Goal: Transaction & Acquisition: Purchase product/service

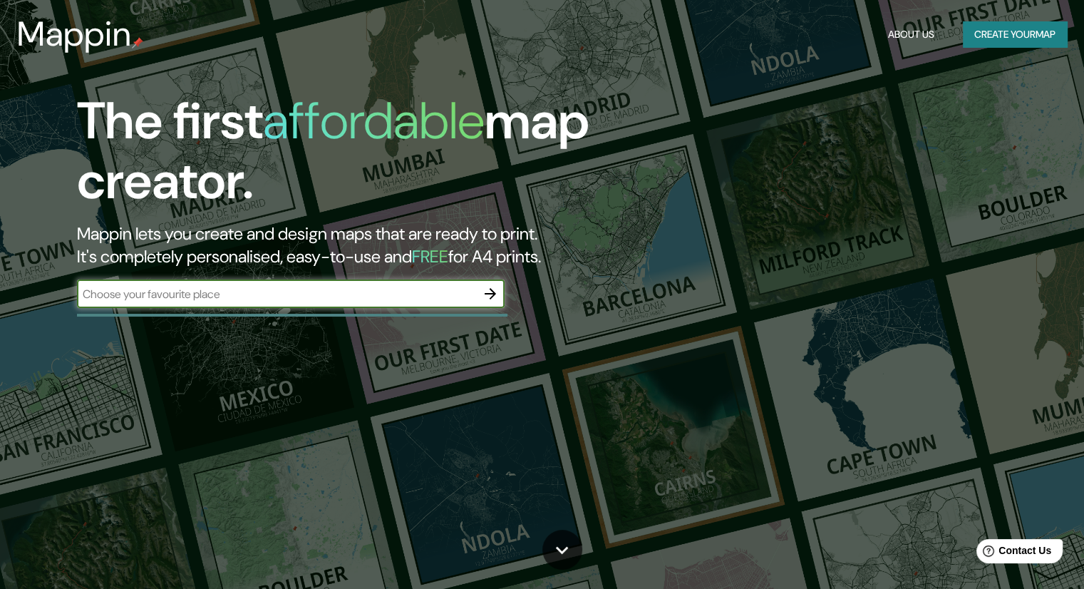
click at [308, 286] on input "text" at bounding box center [276, 294] width 399 height 16
type input "[GEOGRAPHIC_DATA]"
click at [483, 295] on icon "button" at bounding box center [490, 293] width 17 height 17
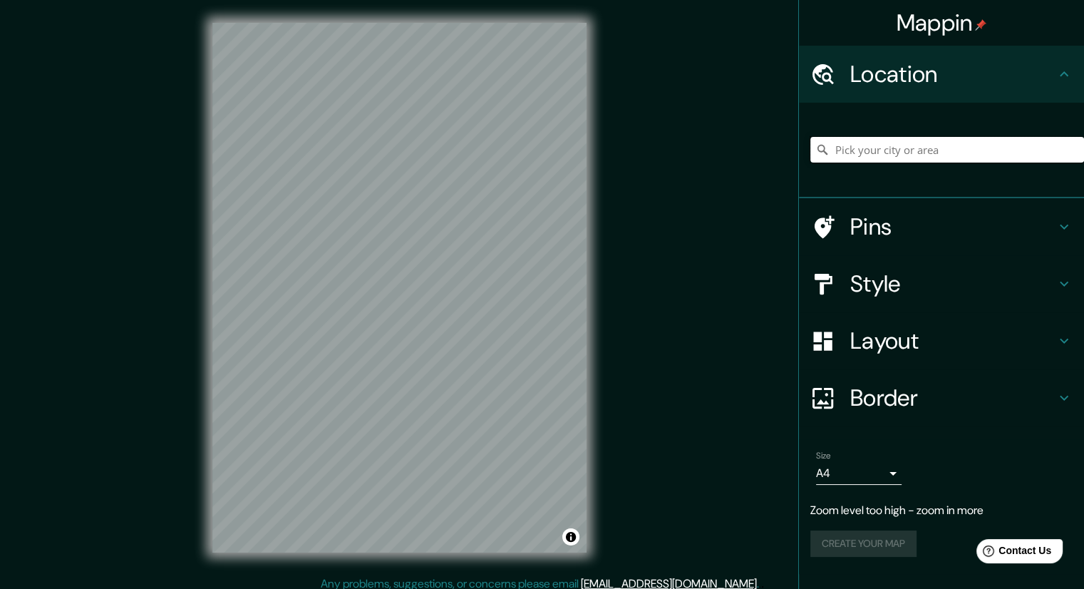
click at [911, 155] on input "Pick your city or area" at bounding box center [947, 150] width 274 height 26
paste input "[GEOGRAPHIC_DATA]"
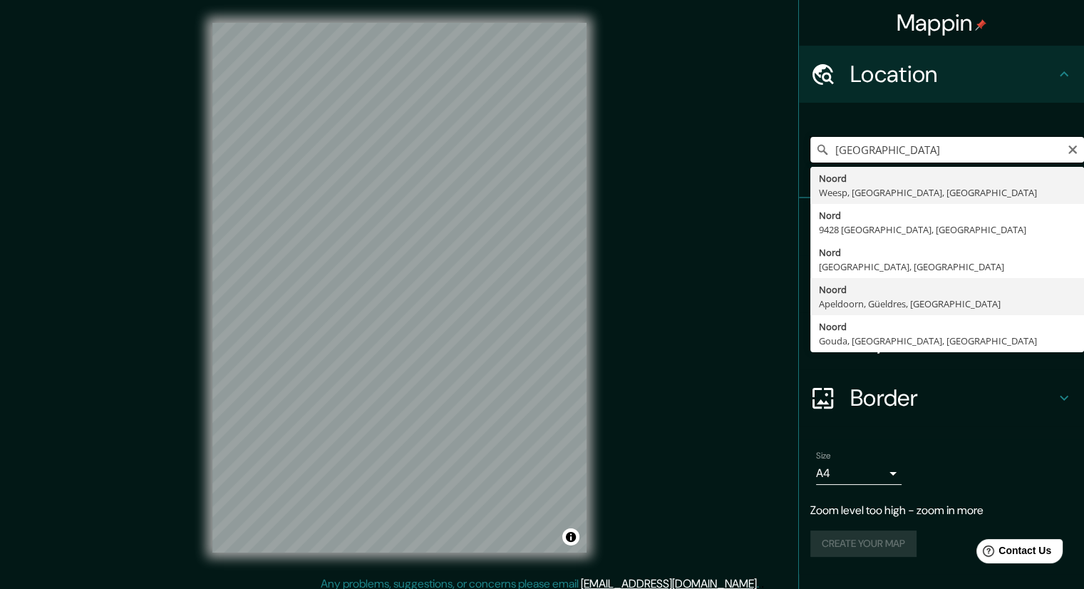
scroll to position [9, 0]
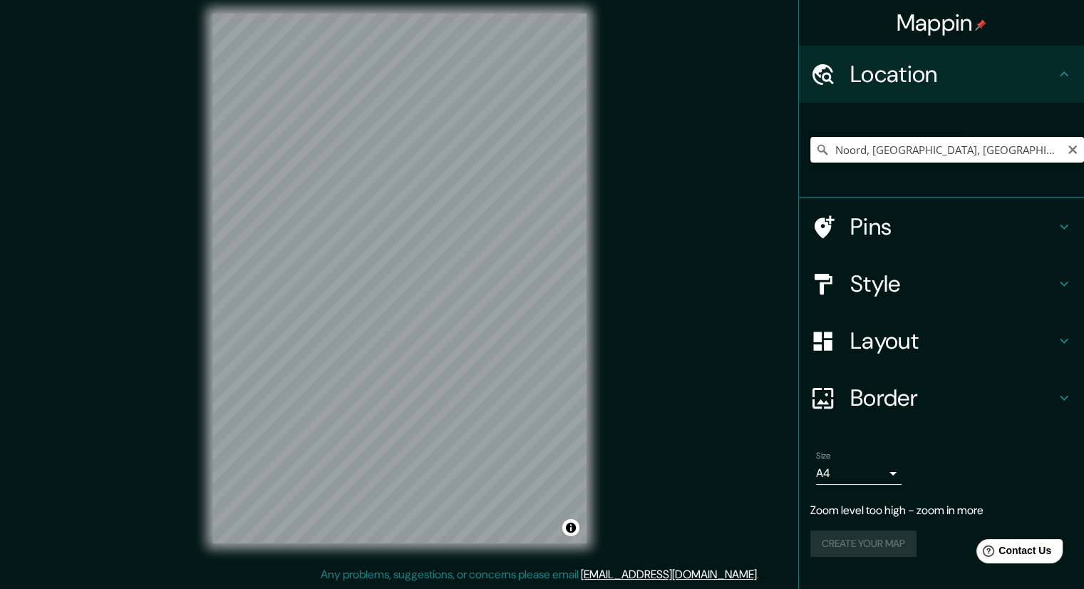
click at [1048, 150] on input "Noord, [GEOGRAPHIC_DATA], [GEOGRAPHIC_DATA], [GEOGRAPHIC_DATA]" at bounding box center [947, 150] width 274 height 26
click at [1063, 150] on input "Noord, [GEOGRAPHIC_DATA], [GEOGRAPHIC_DATA], [GEOGRAPHIC_DATA]" at bounding box center [947, 150] width 274 height 26
type input "Noord, [GEOGRAPHIC_DATA], [GEOGRAPHIC_DATA], [GEOGRAPHIC_DATA]"
click at [1068, 149] on icon "Clear" at bounding box center [1072, 149] width 11 height 11
drag, startPoint x: 957, startPoint y: 174, endPoint x: 971, endPoint y: 139, distance: 37.5
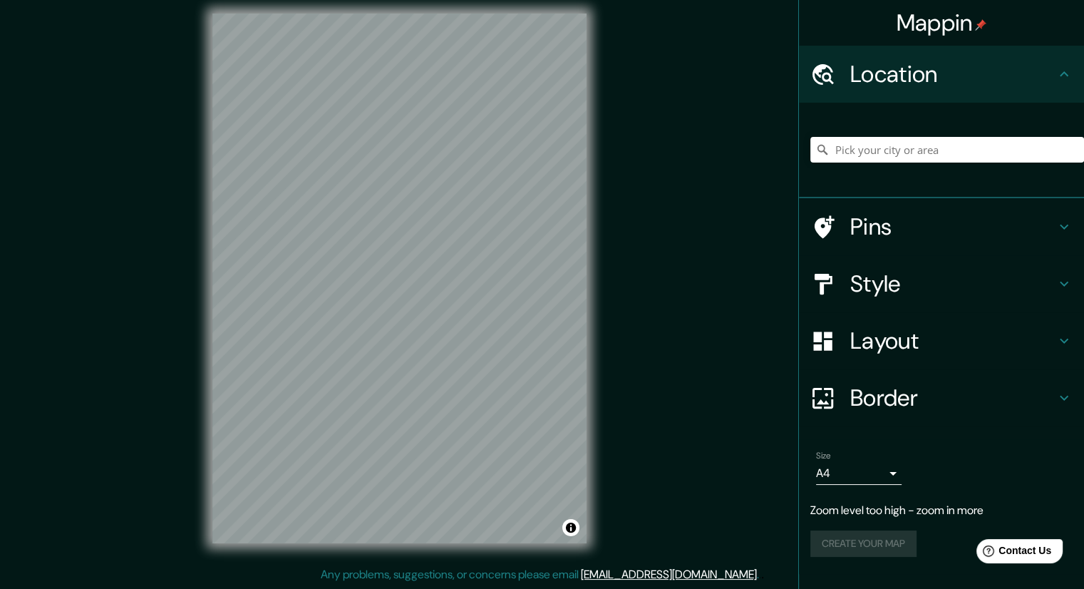
click at [956, 175] on div "[GEOGRAPHIC_DATA], [GEOGRAPHIC_DATA], [GEOGRAPHIC_DATA] 9428 [GEOGRAPHIC_DATA],…" at bounding box center [947, 149] width 274 height 71
click at [973, 135] on div "[GEOGRAPHIC_DATA], [GEOGRAPHIC_DATA], [GEOGRAPHIC_DATA] 9428 [GEOGRAPHIC_DATA],…" at bounding box center [947, 149] width 274 height 71
drag, startPoint x: 978, startPoint y: 150, endPoint x: 971, endPoint y: 146, distance: 8.0
click at [978, 149] on input "Pick your city or area" at bounding box center [947, 150] width 274 height 26
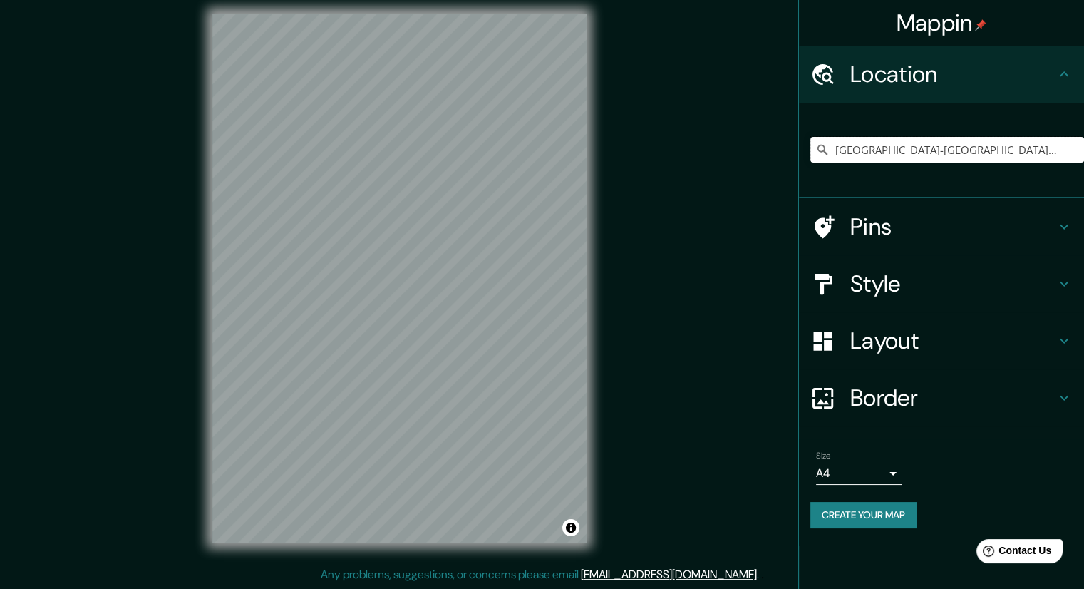
drag, startPoint x: 1043, startPoint y: 152, endPoint x: 768, endPoint y: 155, distance: 275.1
click at [768, 155] on div "Mappin Location [GEOGRAPHIC_DATA]-[GEOGRAPHIC_DATA], [GEOGRAPHIC_DATA], [GEOGRA…" at bounding box center [542, 290] width 1084 height 598
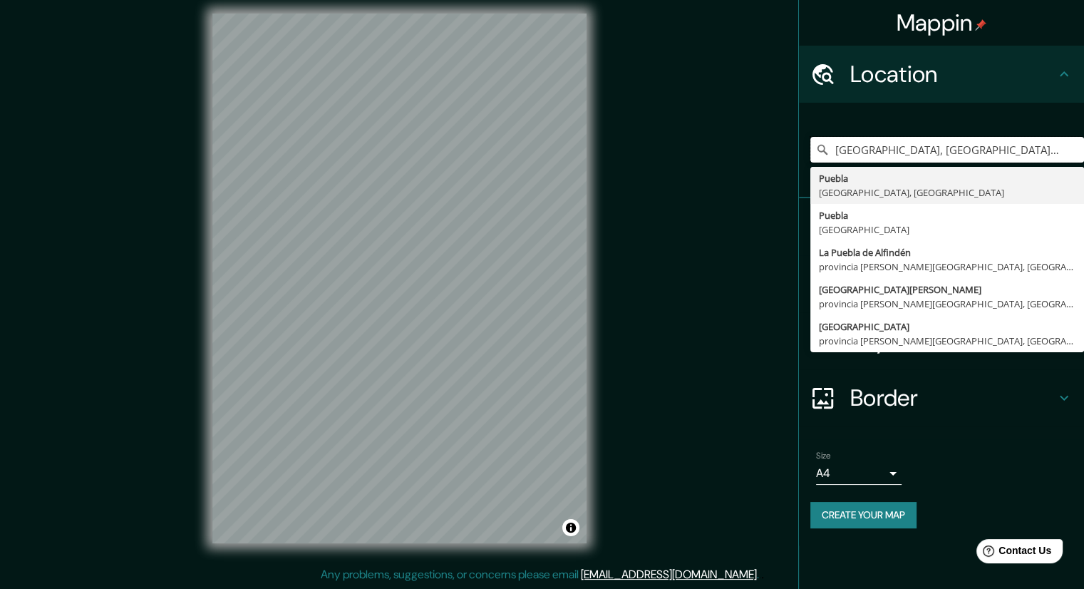
drag, startPoint x: 977, startPoint y: 143, endPoint x: 749, endPoint y: 155, distance: 228.4
click at [749, 155] on div "Mappin Location [GEOGRAPHIC_DATA], [GEOGRAPHIC_DATA], [GEOGRAPHIC_DATA] [GEOGRA…" at bounding box center [542, 290] width 1084 height 598
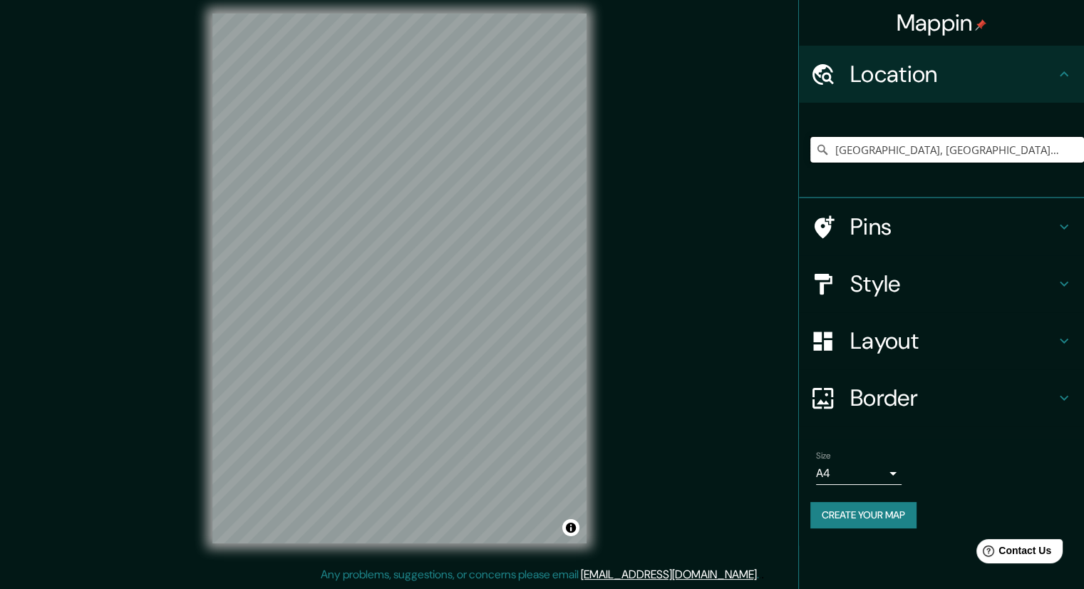
type input "[GEOGRAPHIC_DATA], [GEOGRAPHIC_DATA], [GEOGRAPHIC_DATA]"
click at [638, 220] on div "Mappin Location [GEOGRAPHIC_DATA], [GEOGRAPHIC_DATA] [GEOGRAPHIC_DATA] 72225 [G…" at bounding box center [542, 290] width 1084 height 598
click at [390, 579] on div "Mappin Location [GEOGRAPHIC_DATA], [GEOGRAPHIC_DATA] [GEOGRAPHIC_DATA] 72225 [G…" at bounding box center [542, 290] width 1084 height 598
click at [465, 569] on div "Mappin Location [GEOGRAPHIC_DATA], [GEOGRAPHIC_DATA] [GEOGRAPHIC_DATA] 72225 [G…" at bounding box center [542, 290] width 1084 height 598
click at [646, 254] on div "Mappin Location [GEOGRAPHIC_DATA], [GEOGRAPHIC_DATA] [GEOGRAPHIC_DATA] 72225 [G…" at bounding box center [542, 290] width 1084 height 598
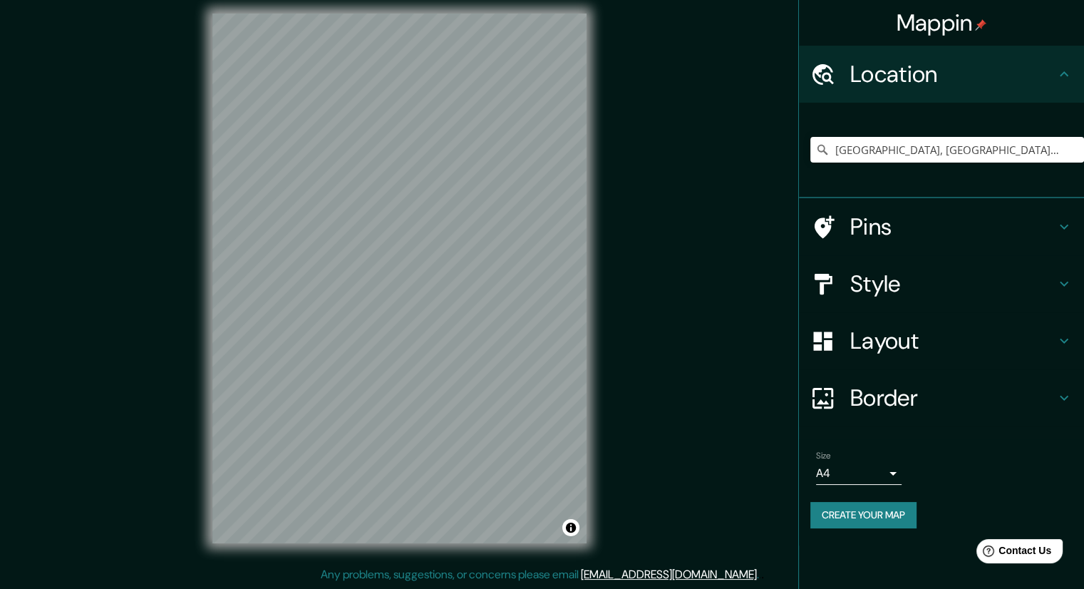
click at [892, 224] on h4 "Pins" at bounding box center [952, 226] width 205 height 29
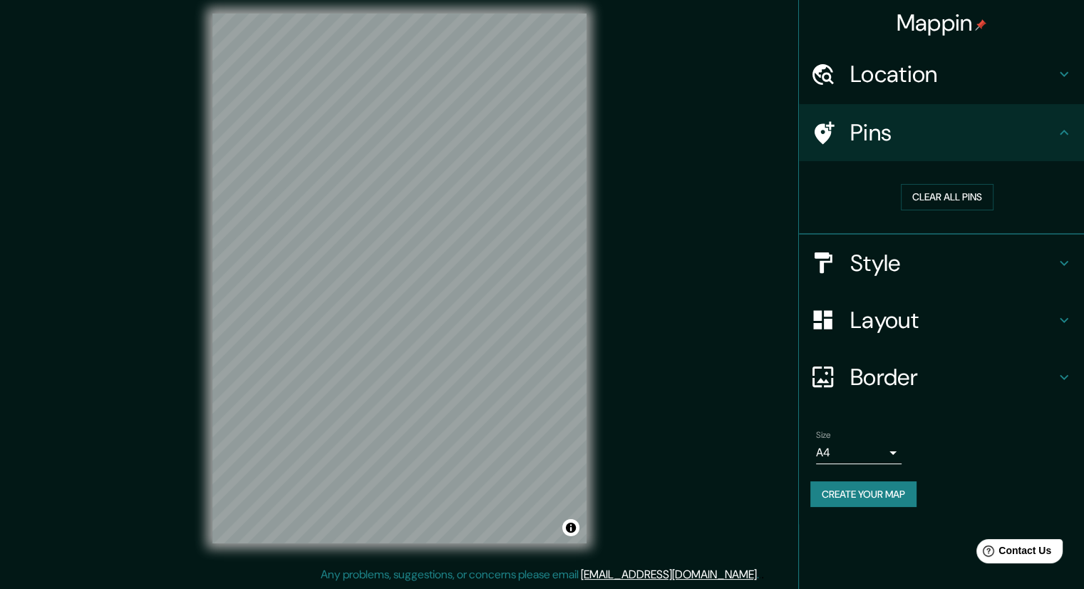
click at [1064, 130] on icon at bounding box center [1063, 132] width 17 height 17
click at [991, 252] on h4 "Style" at bounding box center [952, 263] width 205 height 29
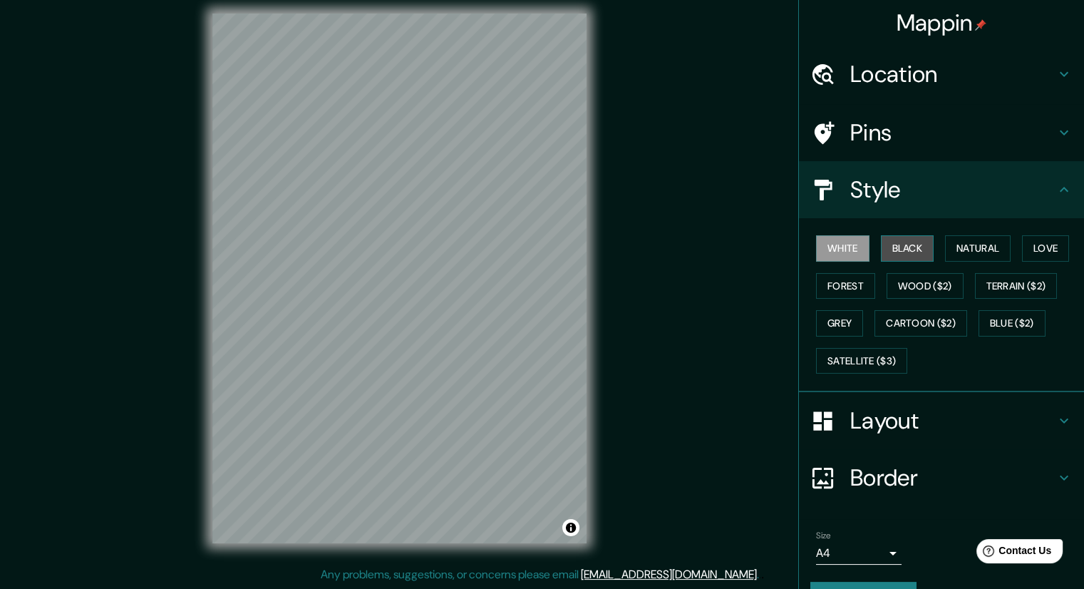
click at [899, 247] on button "Black" at bounding box center [907, 248] width 53 height 26
click at [945, 240] on button "Natural" at bounding box center [978, 248] width 66 height 26
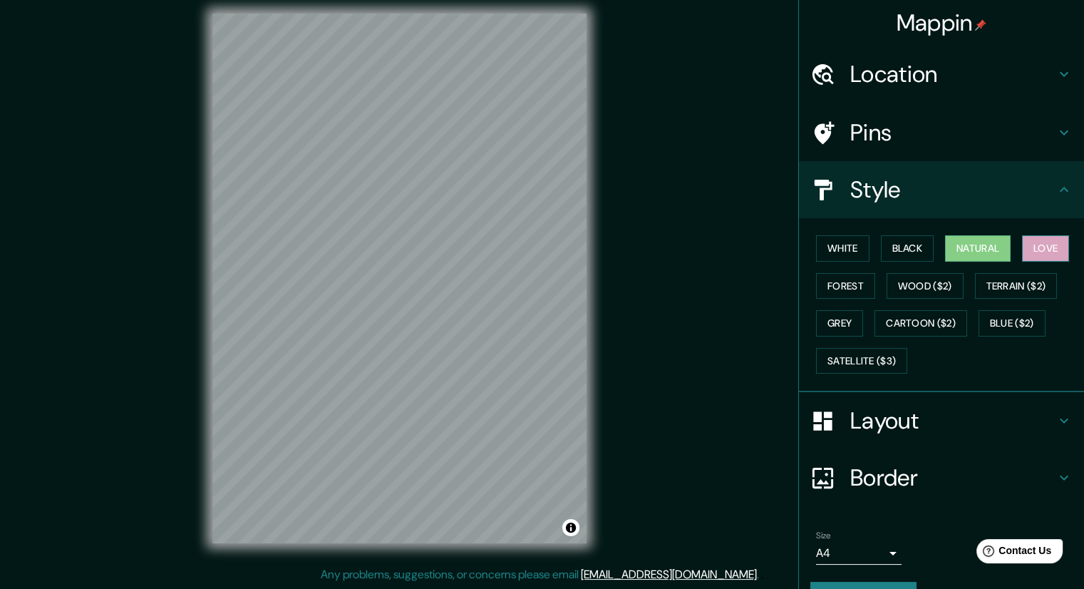
click at [1032, 252] on button "Love" at bounding box center [1045, 248] width 47 height 26
click at [972, 250] on button "Natural" at bounding box center [978, 248] width 66 height 26
click at [847, 289] on button "Forest" at bounding box center [845, 286] width 59 height 26
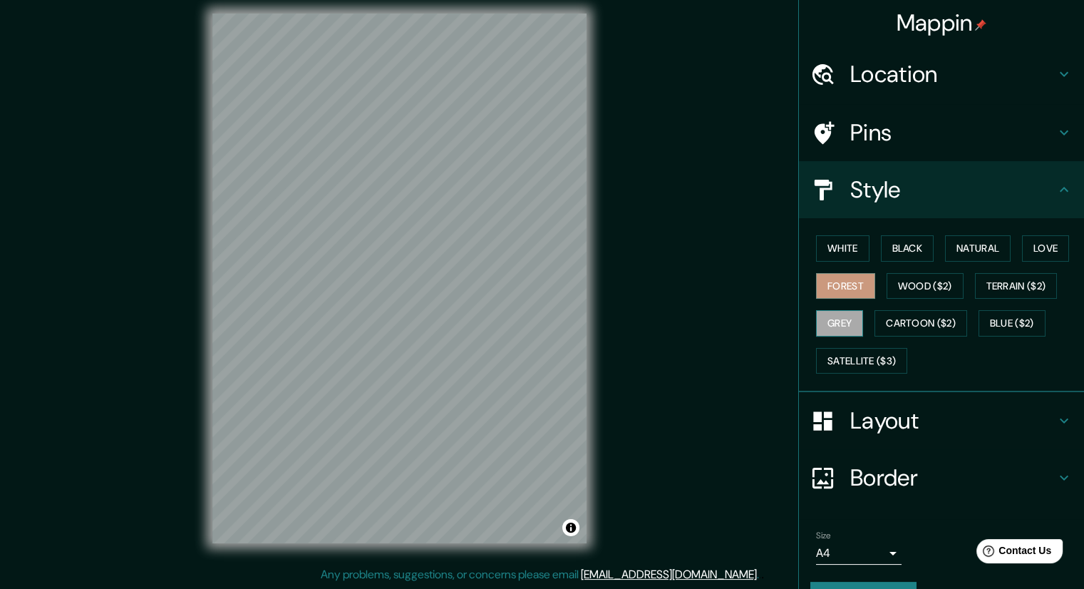
click at [832, 316] on button "Grey" at bounding box center [839, 323] width 47 height 26
click at [827, 289] on button "Forest" at bounding box center [845, 286] width 59 height 26
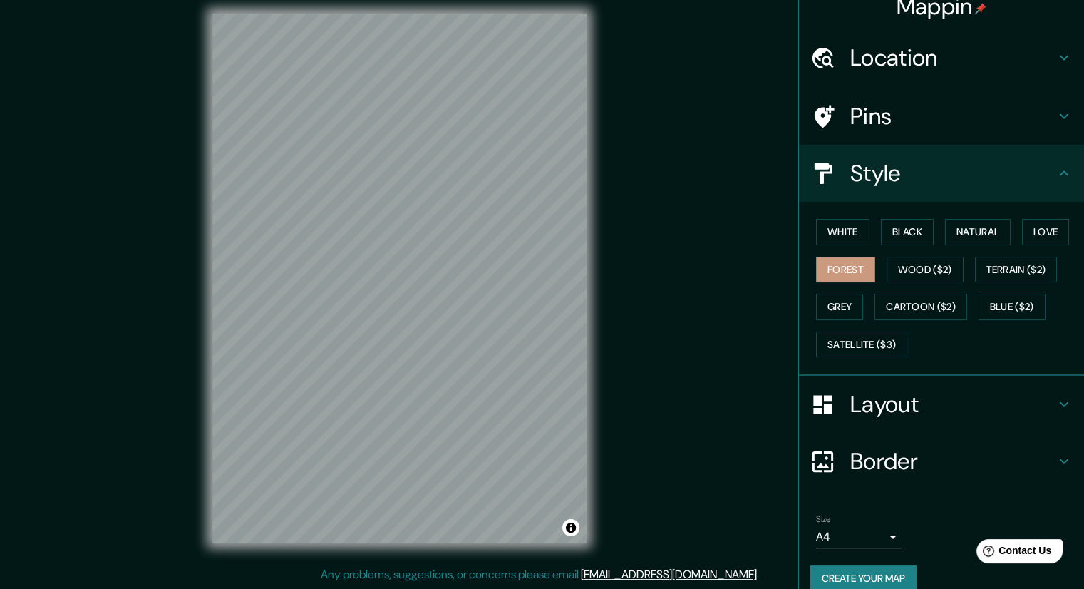
scroll to position [34, 0]
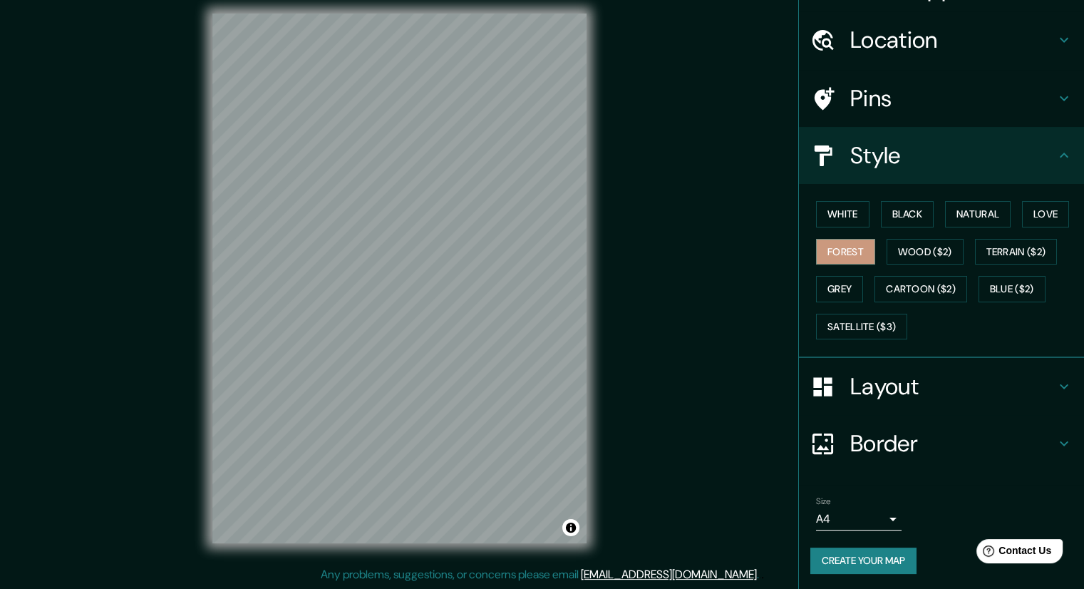
click at [850, 378] on h4 "Layout" at bounding box center [952, 386] width 205 height 29
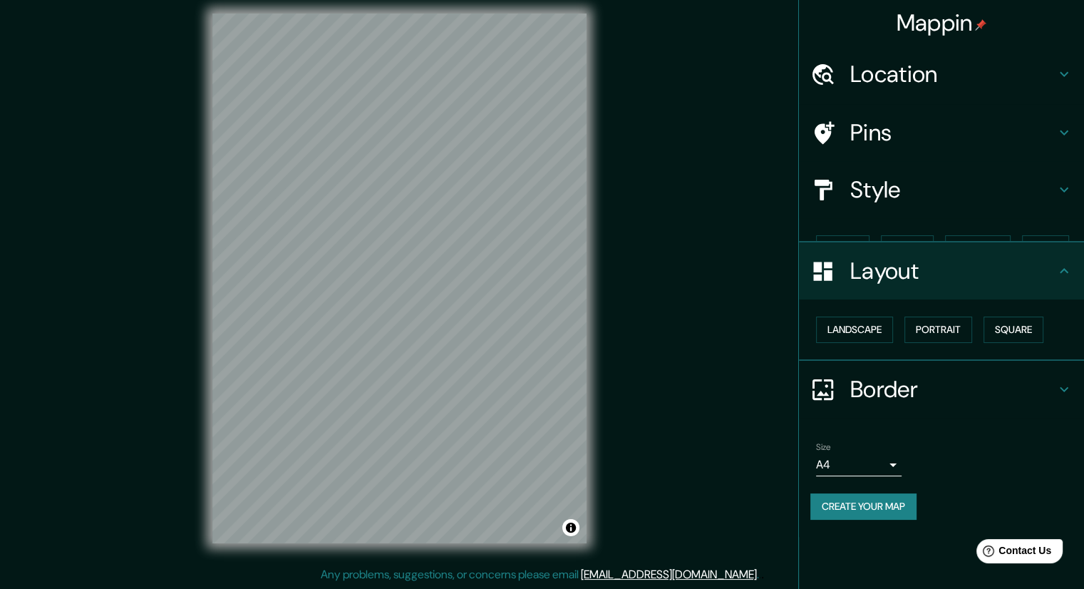
scroll to position [0, 0]
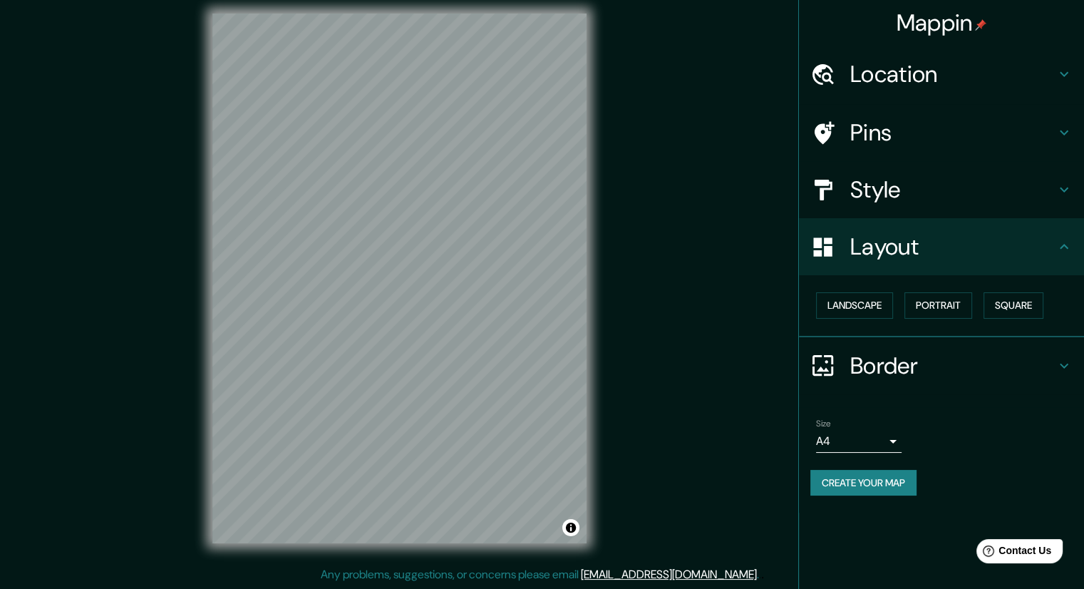
click at [884, 274] on div "Layout" at bounding box center [941, 246] width 285 height 57
click at [906, 97] on div "Location" at bounding box center [941, 74] width 285 height 57
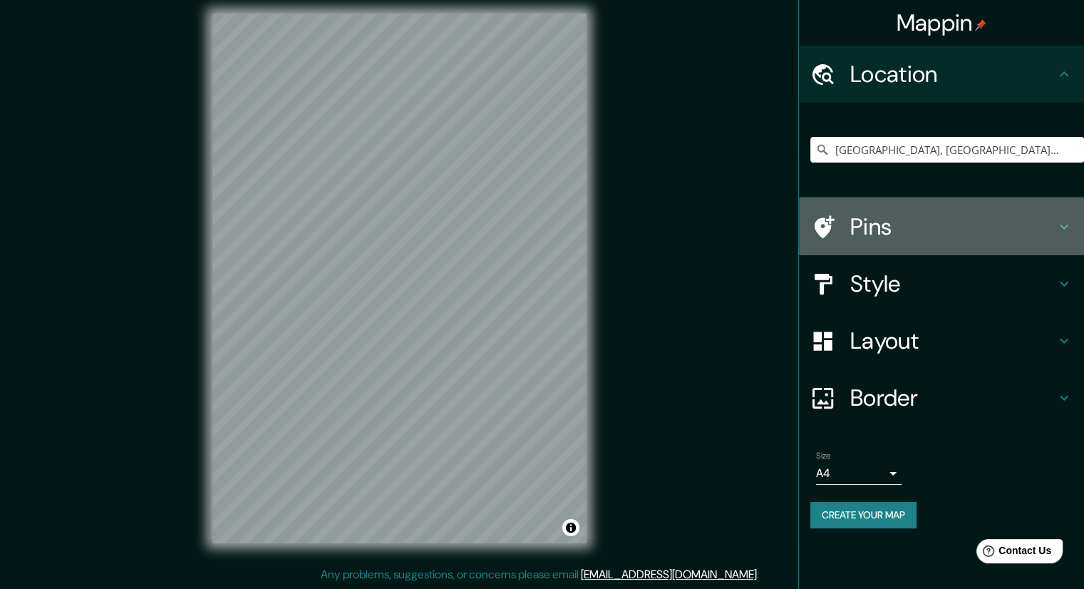
click at [906, 198] on div "Pins" at bounding box center [941, 226] width 285 height 57
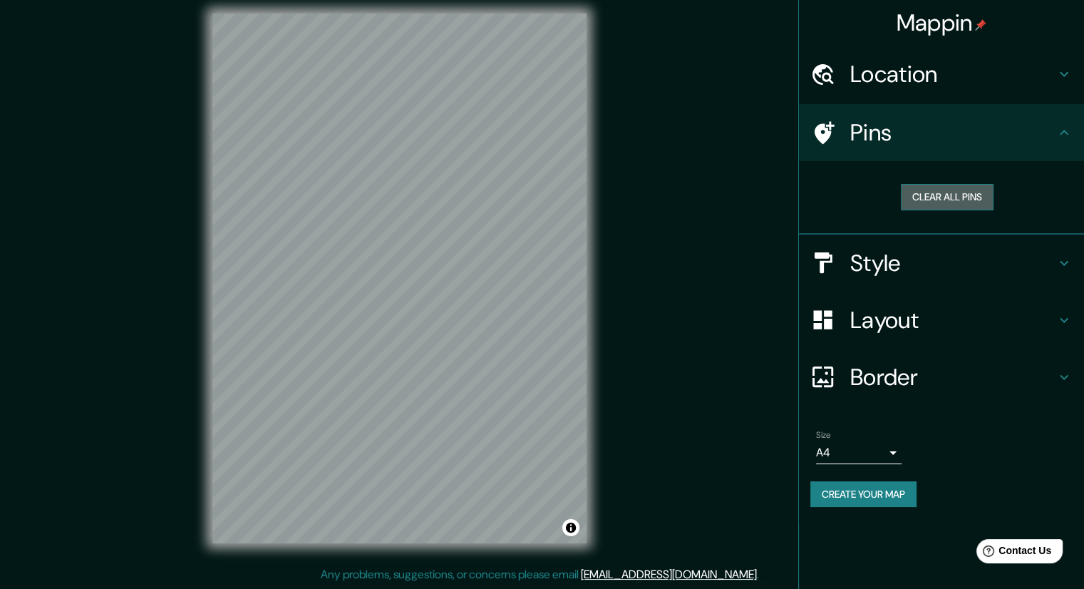
click at [932, 197] on button "Clear all pins" at bounding box center [947, 197] width 93 height 26
click at [925, 268] on h4 "Style" at bounding box center [952, 263] width 205 height 29
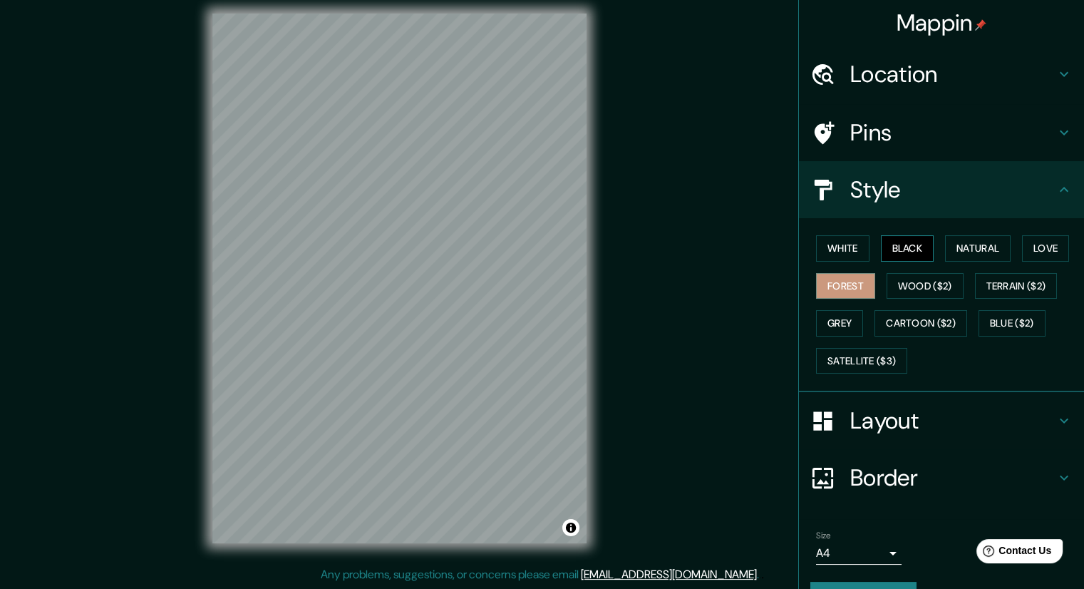
click at [894, 242] on button "Black" at bounding box center [907, 248] width 53 height 26
click at [969, 242] on button "Natural" at bounding box center [978, 248] width 66 height 26
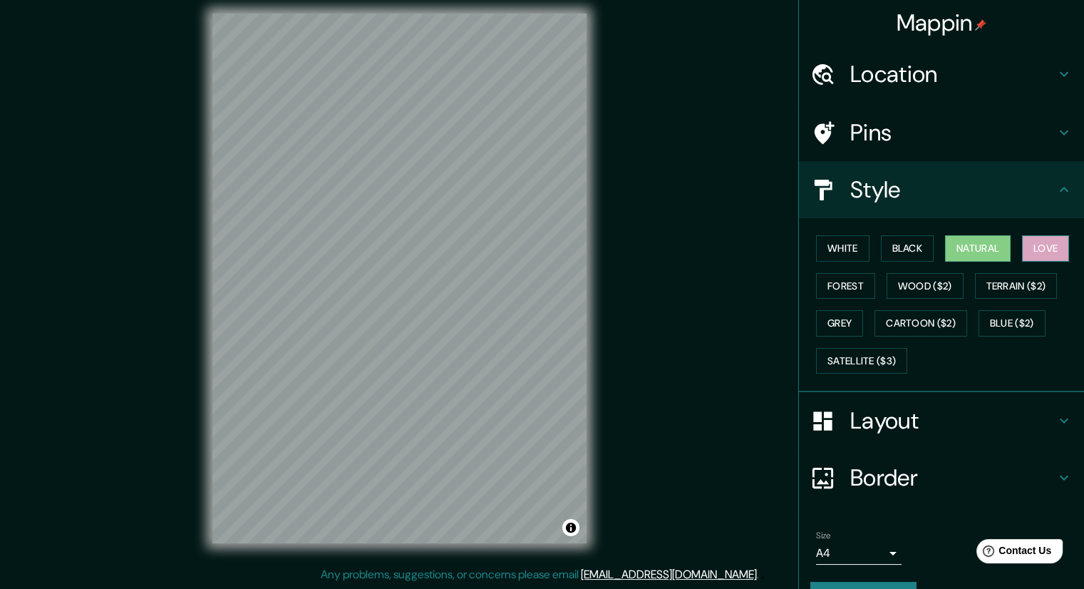
click at [1026, 240] on button "Love" at bounding box center [1045, 248] width 47 height 26
click at [828, 237] on button "White" at bounding box center [842, 248] width 53 height 26
click at [1043, 247] on button "Love" at bounding box center [1045, 248] width 47 height 26
click at [838, 247] on button "White" at bounding box center [842, 248] width 53 height 26
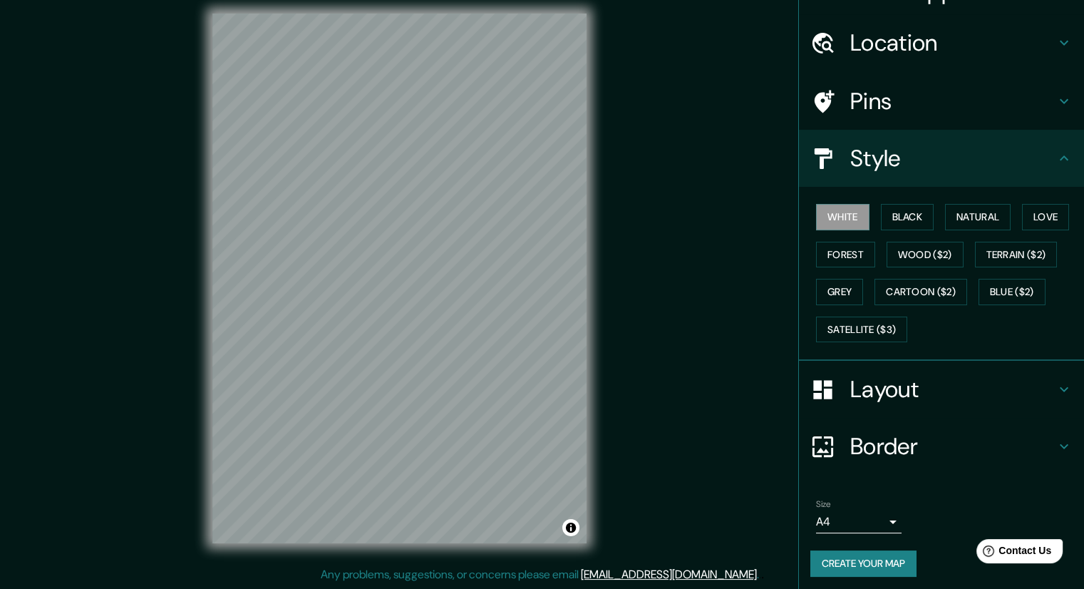
scroll to position [34, 0]
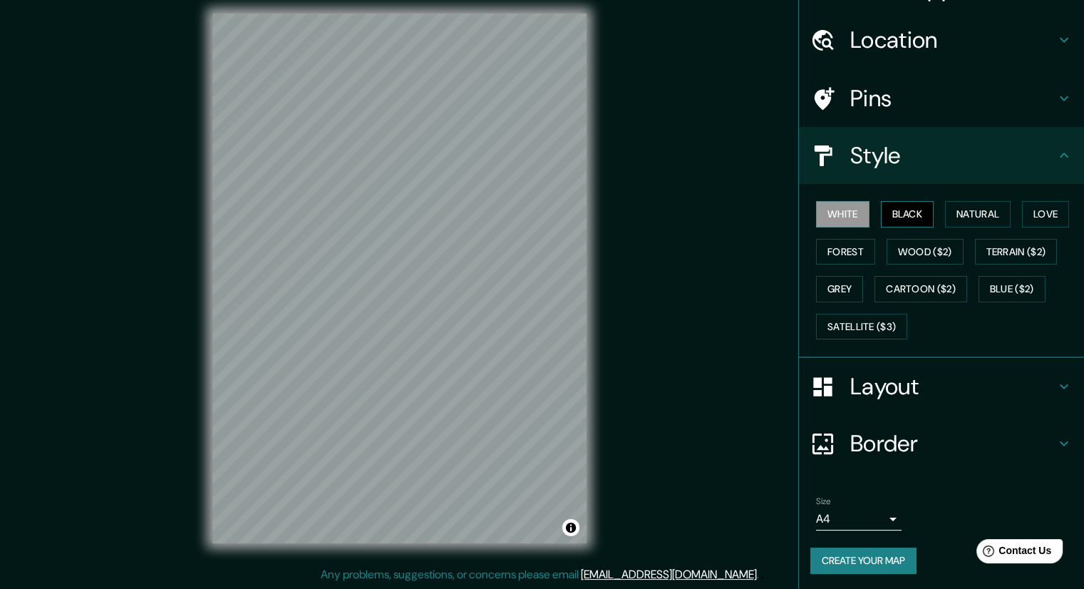
click at [891, 206] on button "Black" at bounding box center [907, 214] width 53 height 26
click at [950, 201] on button "Natural" at bounding box center [978, 214] width 66 height 26
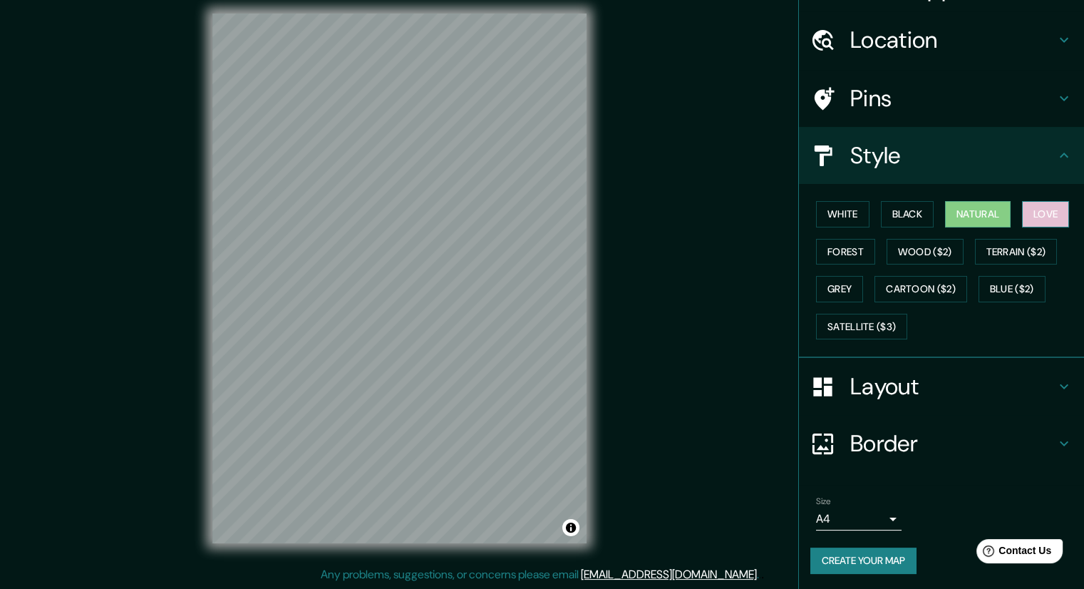
click at [1022, 204] on button "Love" at bounding box center [1045, 214] width 47 height 26
click at [822, 252] on button "Forest" at bounding box center [845, 252] width 59 height 26
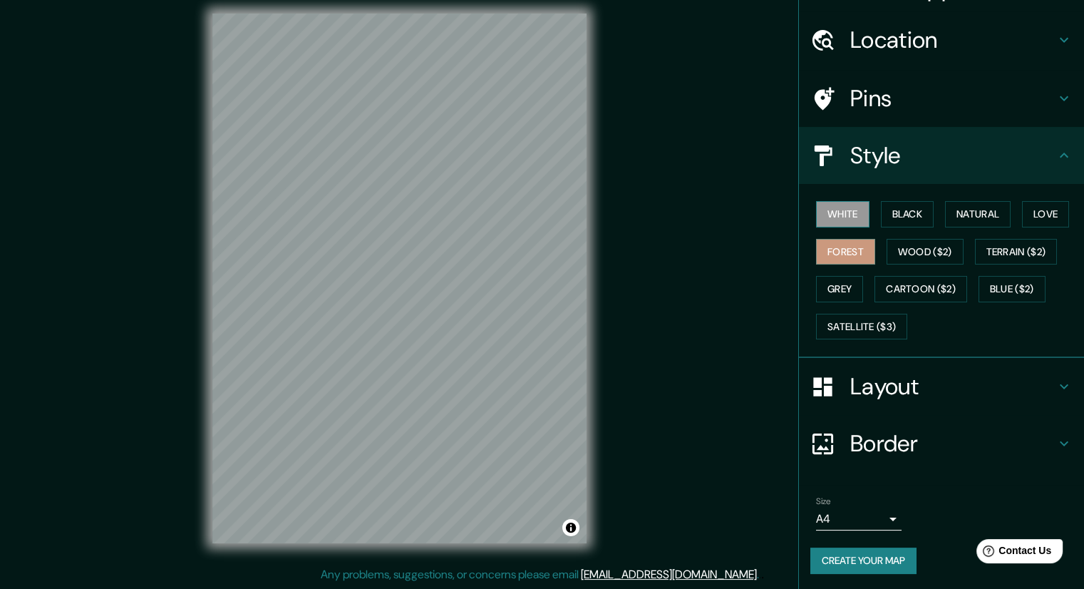
click at [839, 220] on button "White" at bounding box center [842, 214] width 53 height 26
click at [822, 299] on button "Grey" at bounding box center [839, 289] width 47 height 26
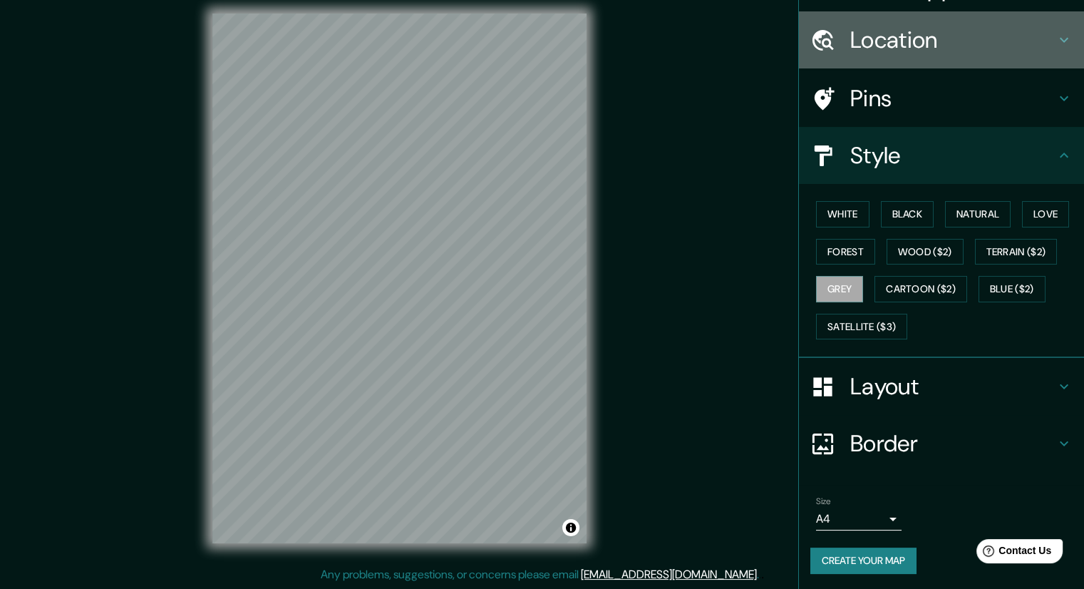
click at [924, 46] on h4 "Location" at bounding box center [952, 40] width 205 height 29
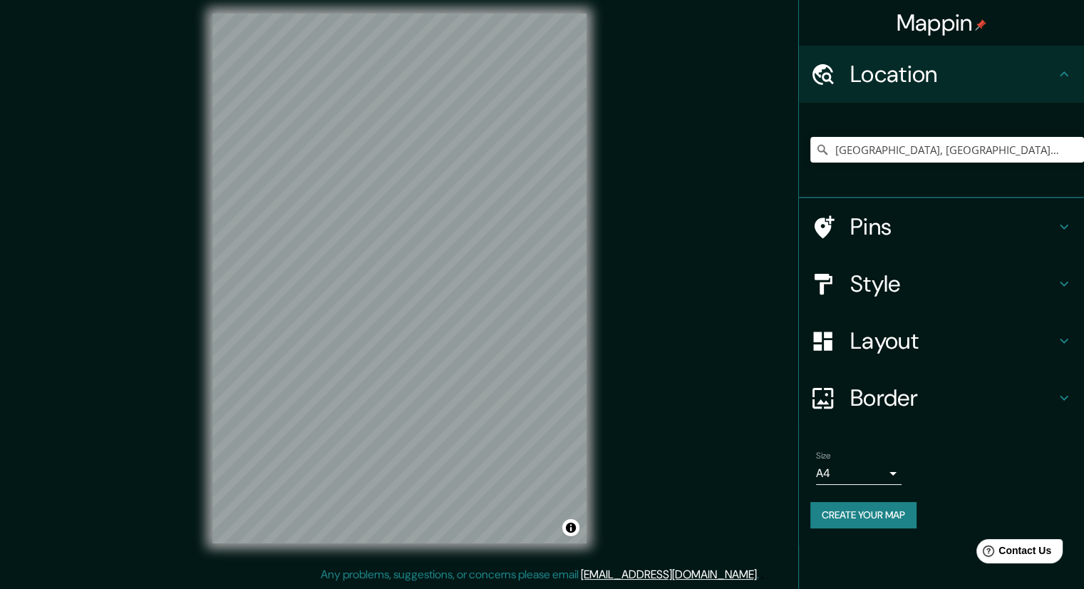
click at [931, 63] on h4 "Location" at bounding box center [952, 74] width 205 height 29
click at [938, 221] on h4 "Pins" at bounding box center [952, 226] width 205 height 29
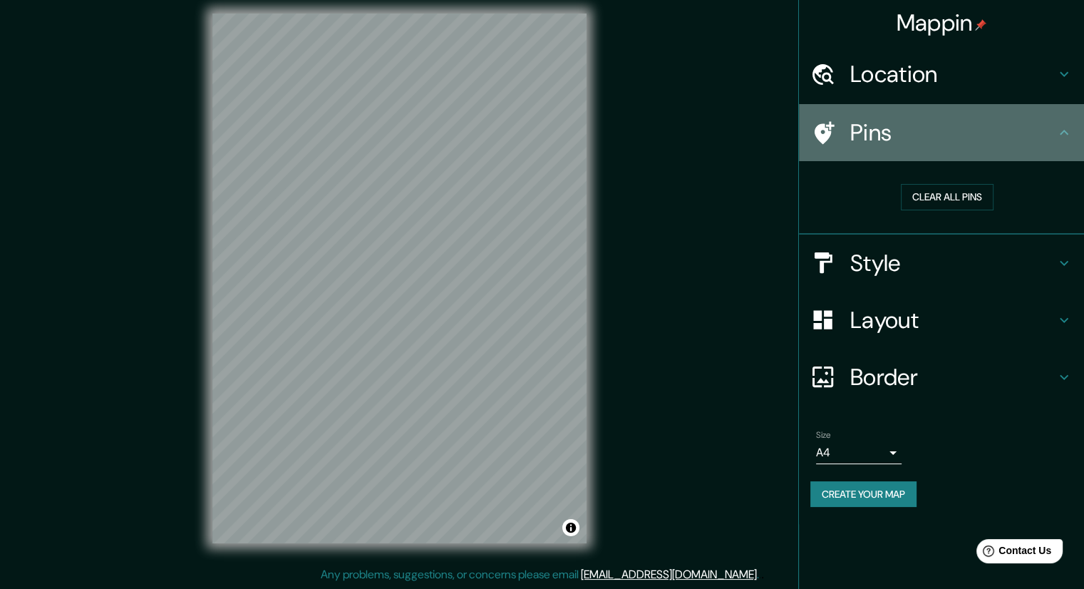
click at [958, 150] on div "Pins" at bounding box center [941, 132] width 285 height 57
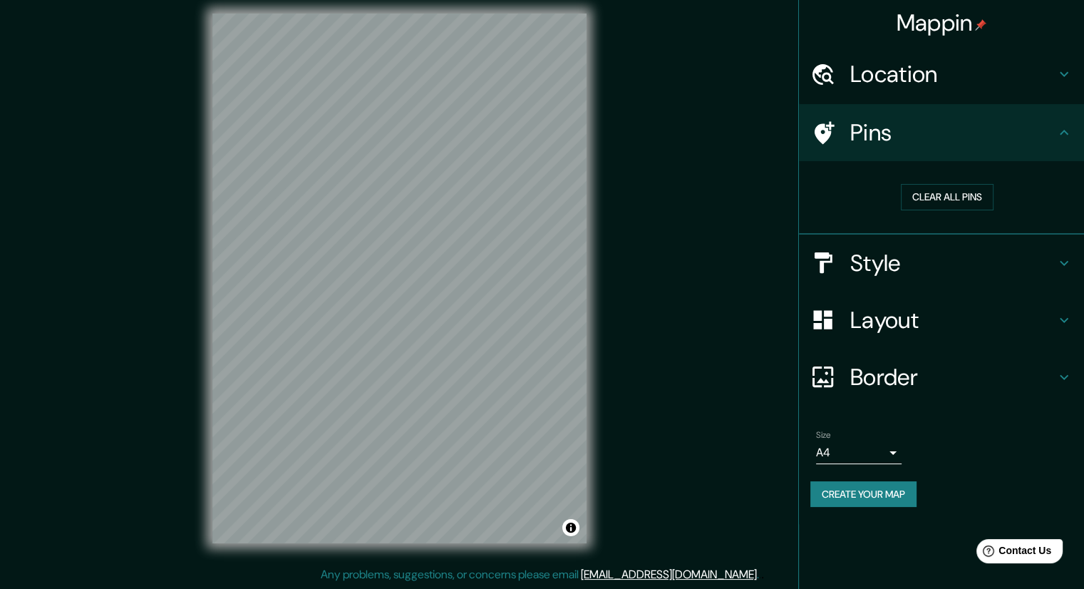
click at [944, 269] on h4 "Style" at bounding box center [952, 263] width 205 height 29
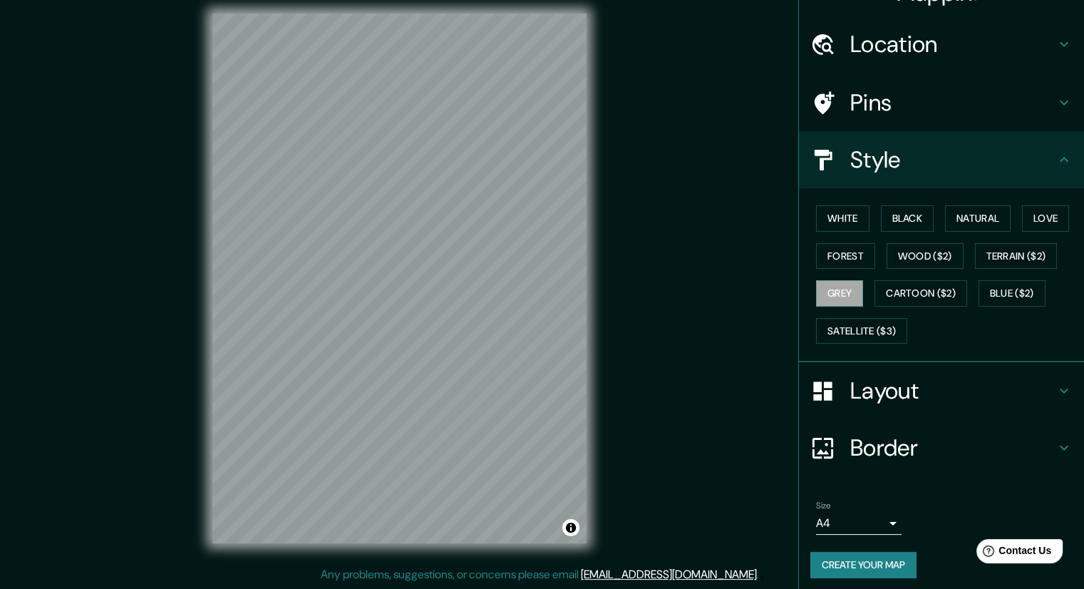
scroll to position [34, 0]
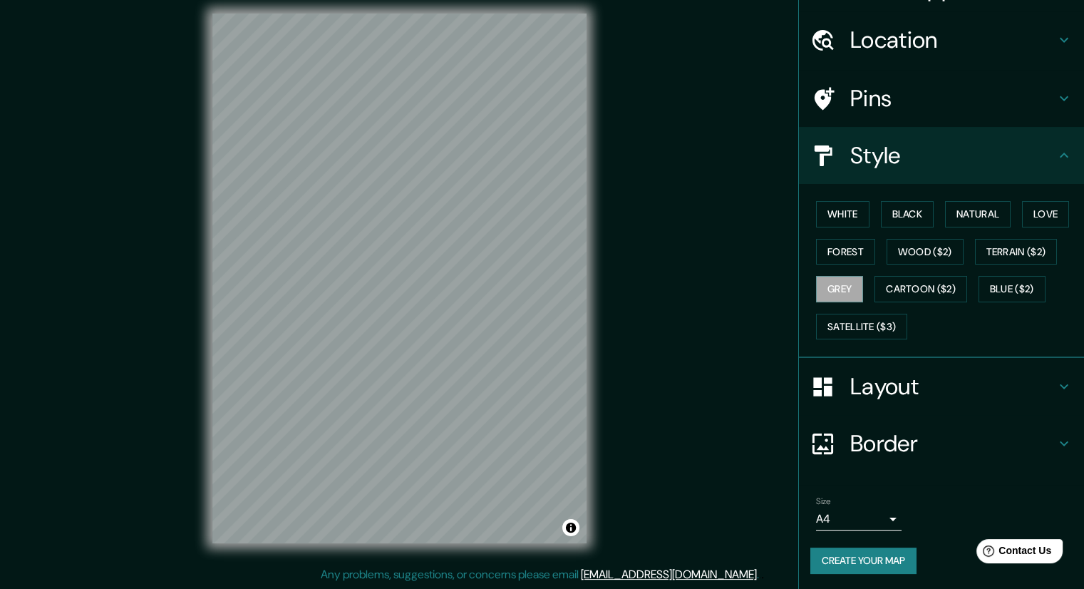
click at [851, 389] on h4 "Layout" at bounding box center [952, 386] width 205 height 29
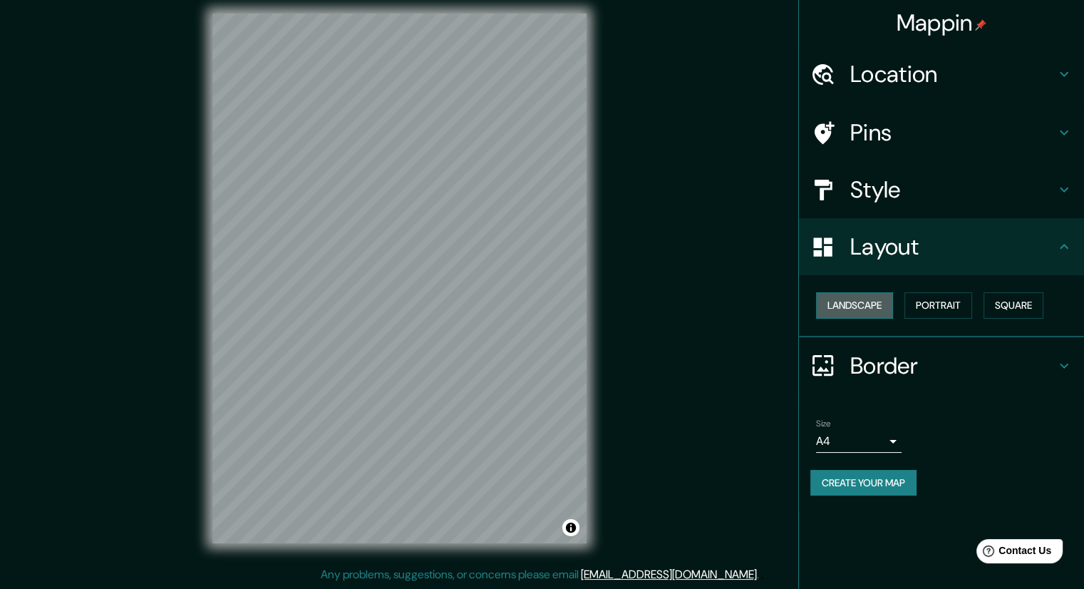
click at [888, 296] on button "Landscape" at bounding box center [854, 305] width 77 height 26
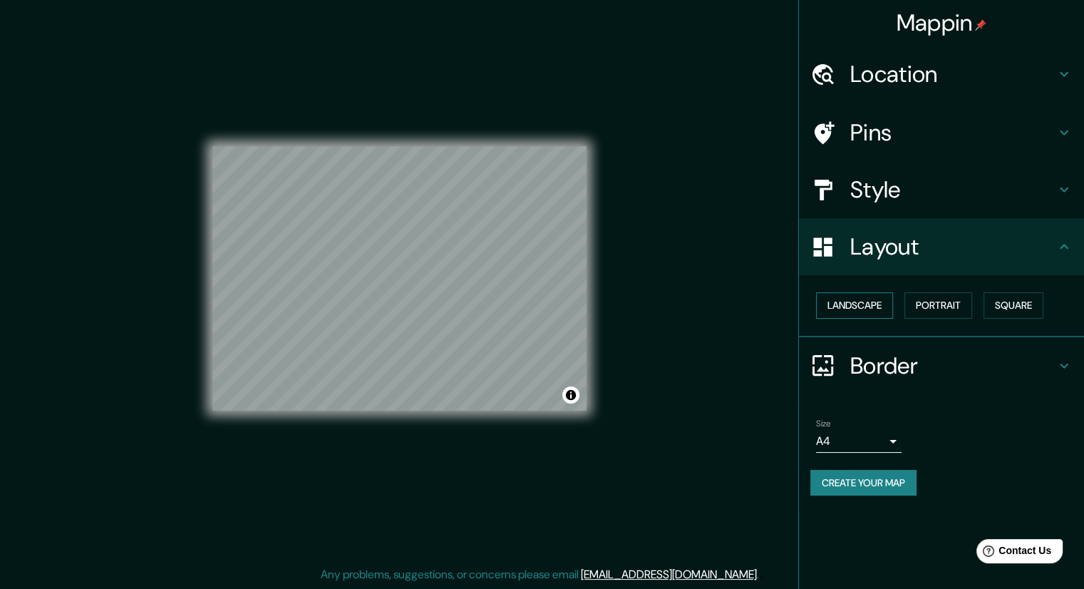
click at [881, 304] on button "Landscape" at bounding box center [854, 305] width 77 height 26
click at [940, 299] on button "Portrait" at bounding box center [938, 305] width 68 height 26
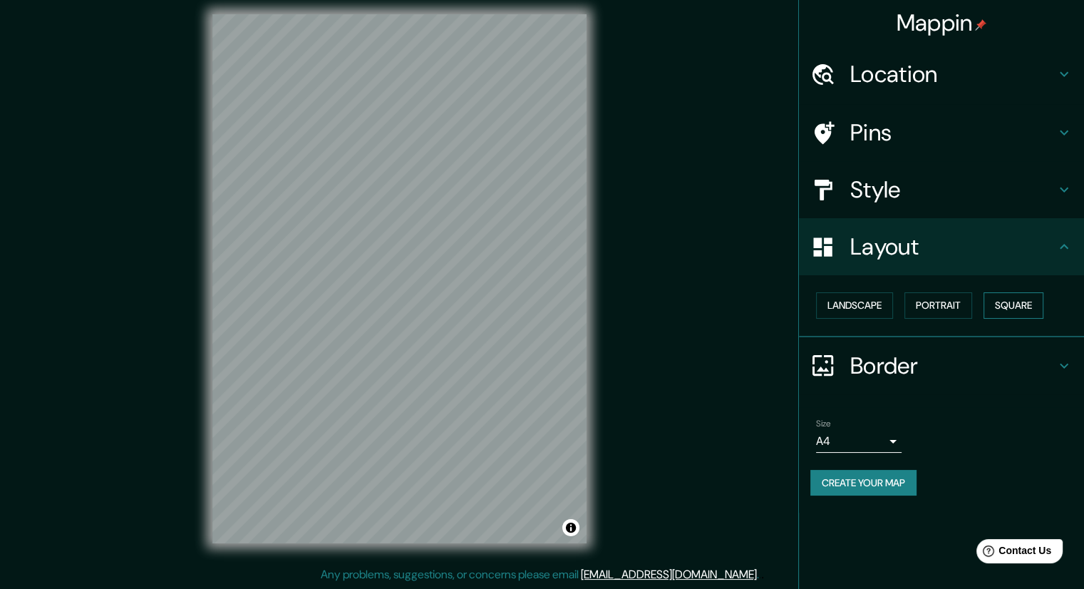
click at [1008, 309] on button "Square" at bounding box center [1013, 305] width 60 height 26
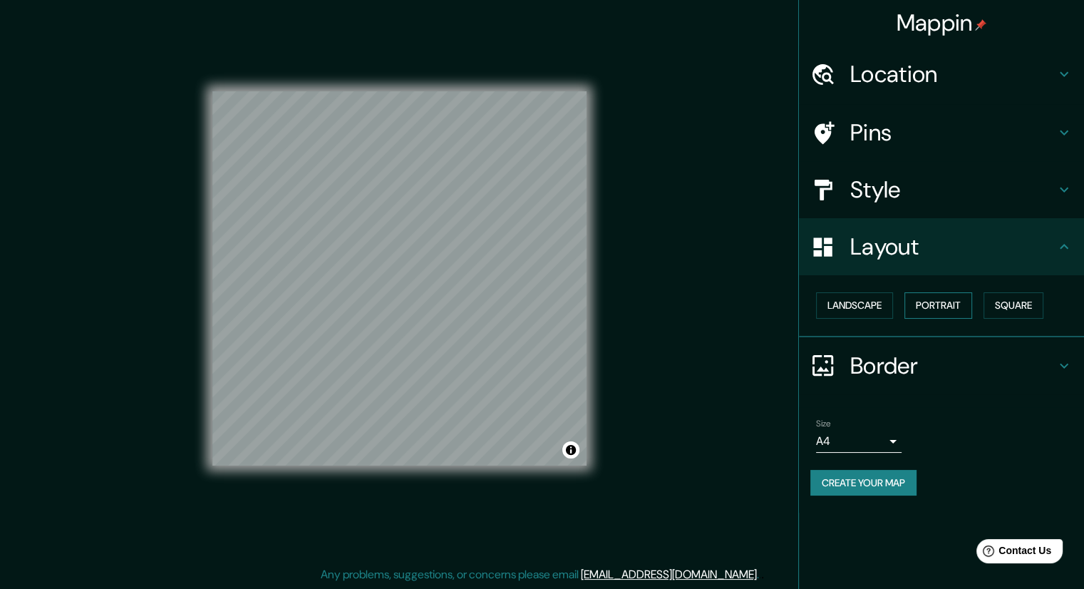
click at [949, 302] on button "Portrait" at bounding box center [938, 305] width 68 height 26
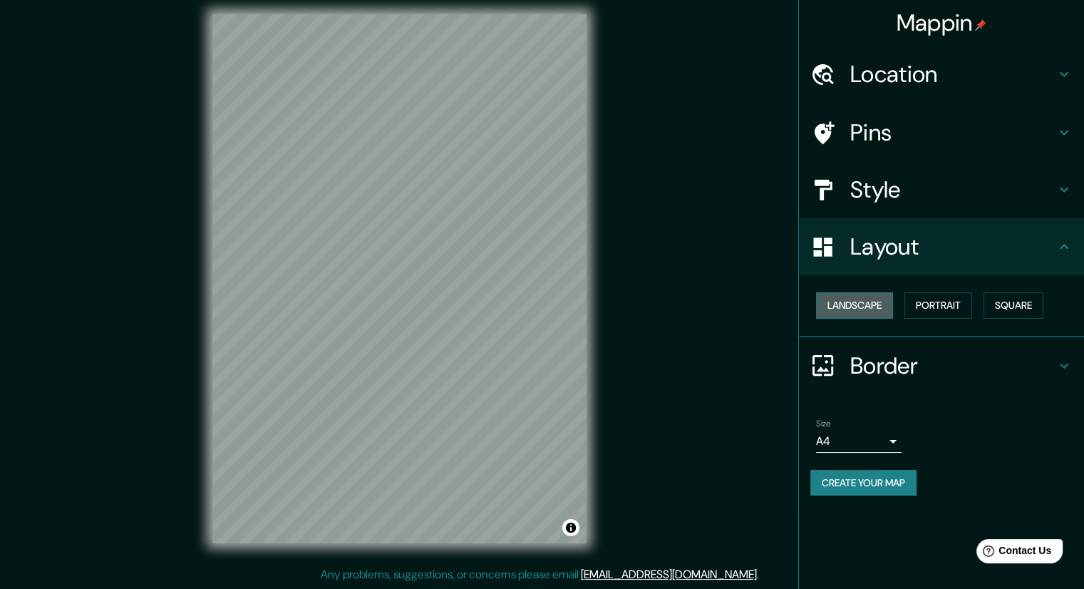
click at [859, 306] on button "Landscape" at bounding box center [854, 305] width 77 height 26
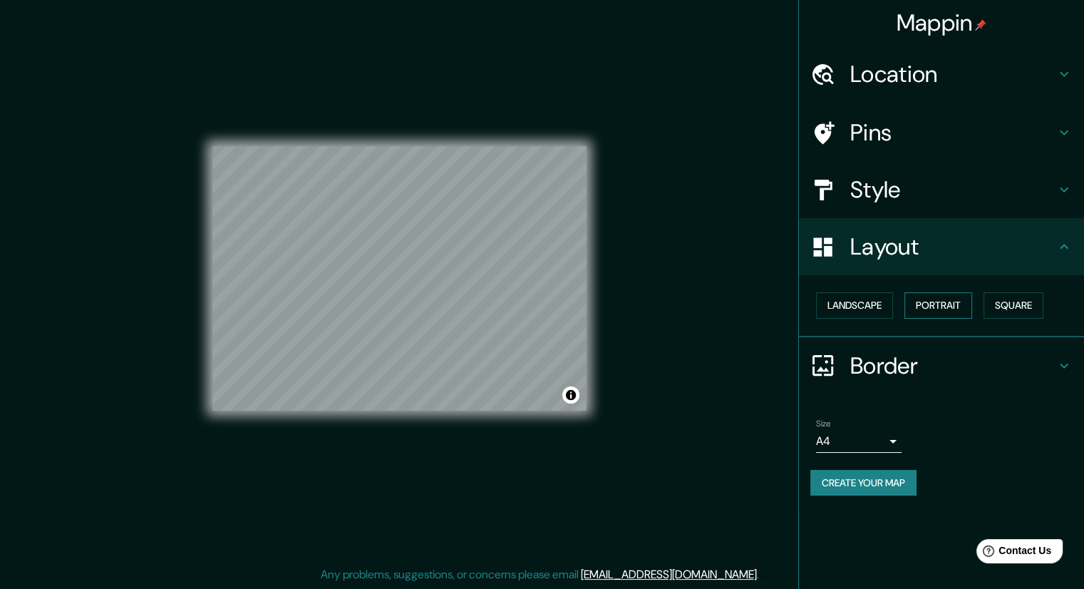
click at [918, 309] on button "Portrait" at bounding box center [938, 305] width 68 height 26
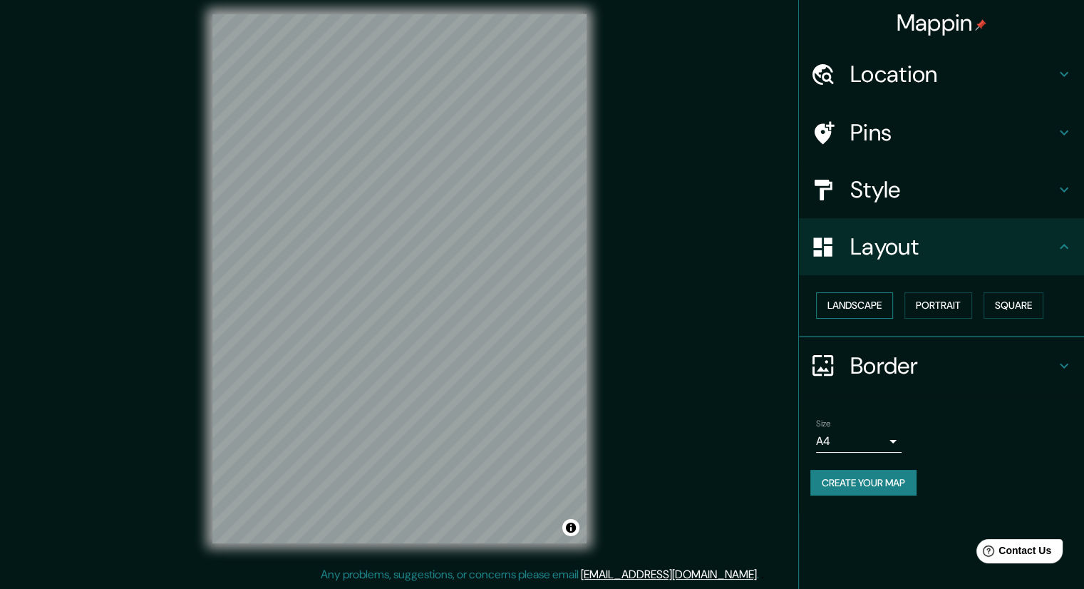
click at [893, 304] on button "Landscape" at bounding box center [854, 305] width 77 height 26
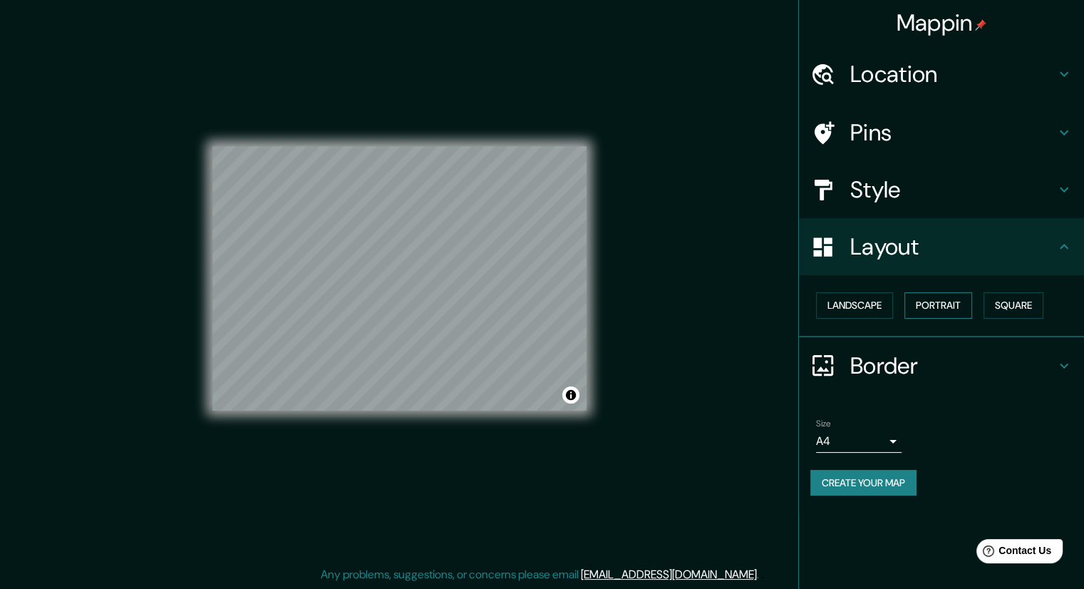
click at [954, 308] on button "Portrait" at bounding box center [938, 305] width 68 height 26
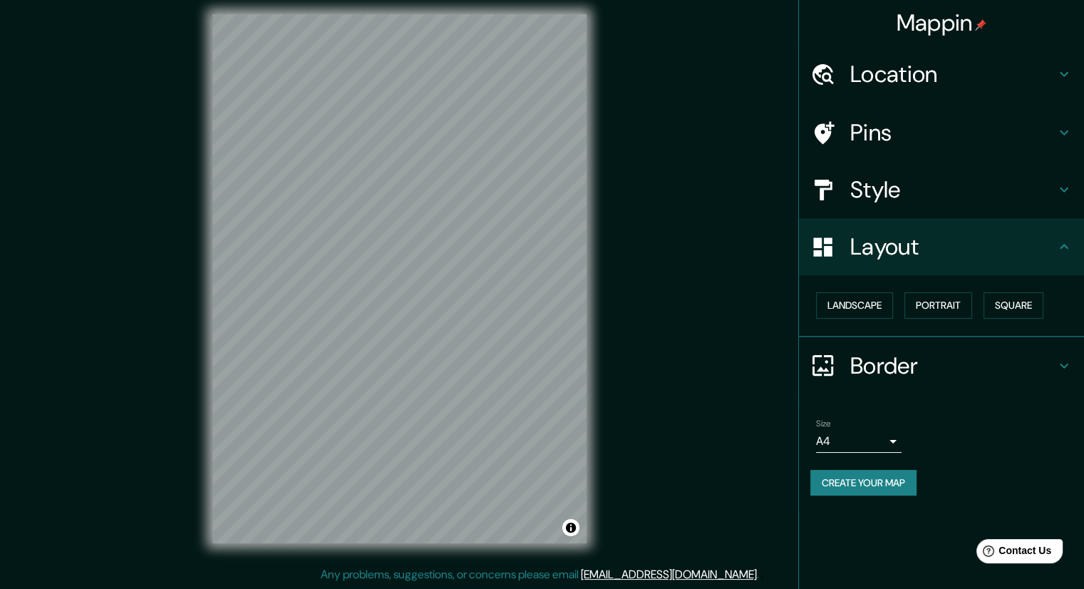
click at [902, 249] on h4 "Layout" at bounding box center [952, 246] width 205 height 29
click at [914, 115] on div "Pins" at bounding box center [941, 132] width 285 height 57
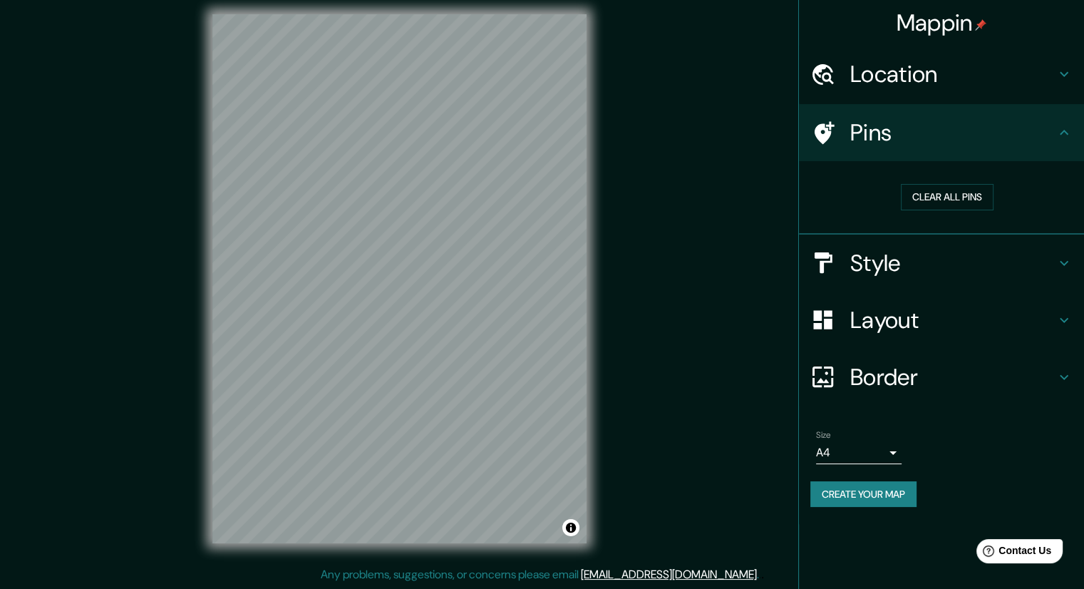
click at [909, 88] on h4 "Location" at bounding box center [952, 74] width 205 height 29
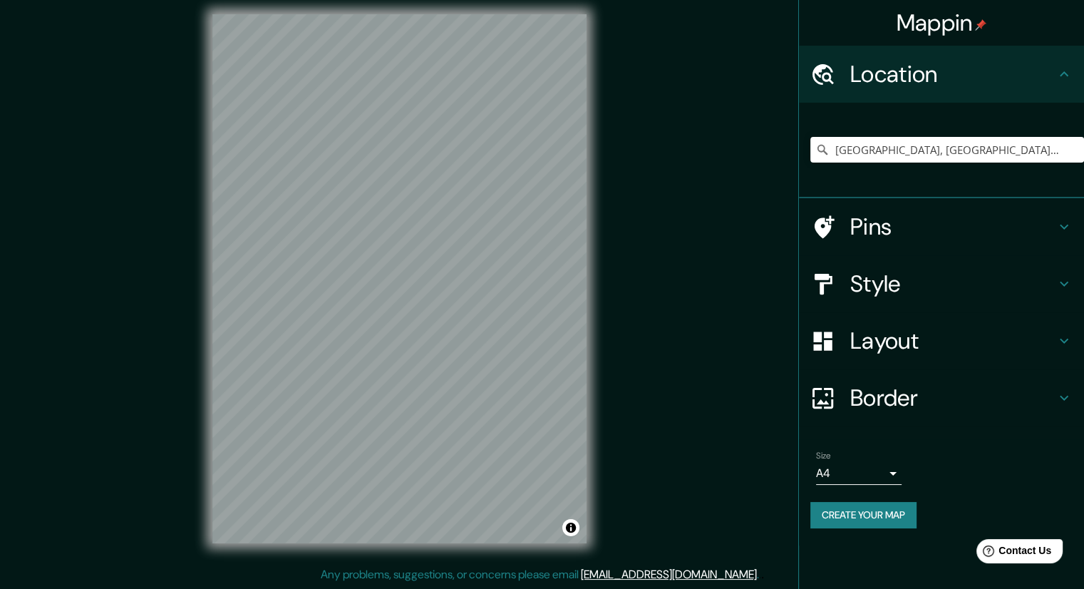
click at [912, 280] on h4 "Style" at bounding box center [952, 283] width 205 height 29
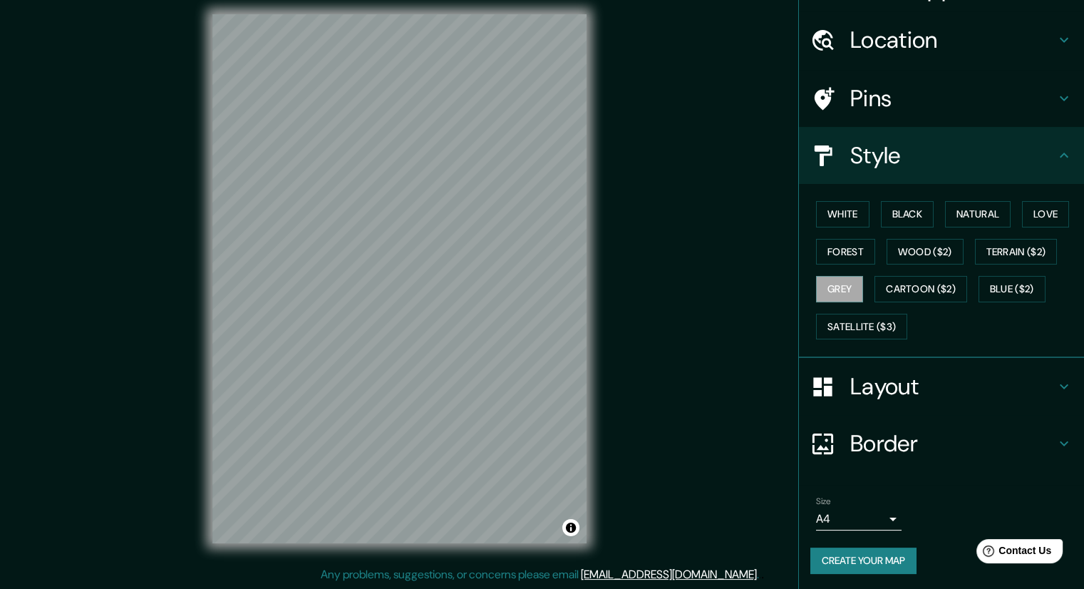
click at [876, 423] on div "Border" at bounding box center [941, 443] width 285 height 57
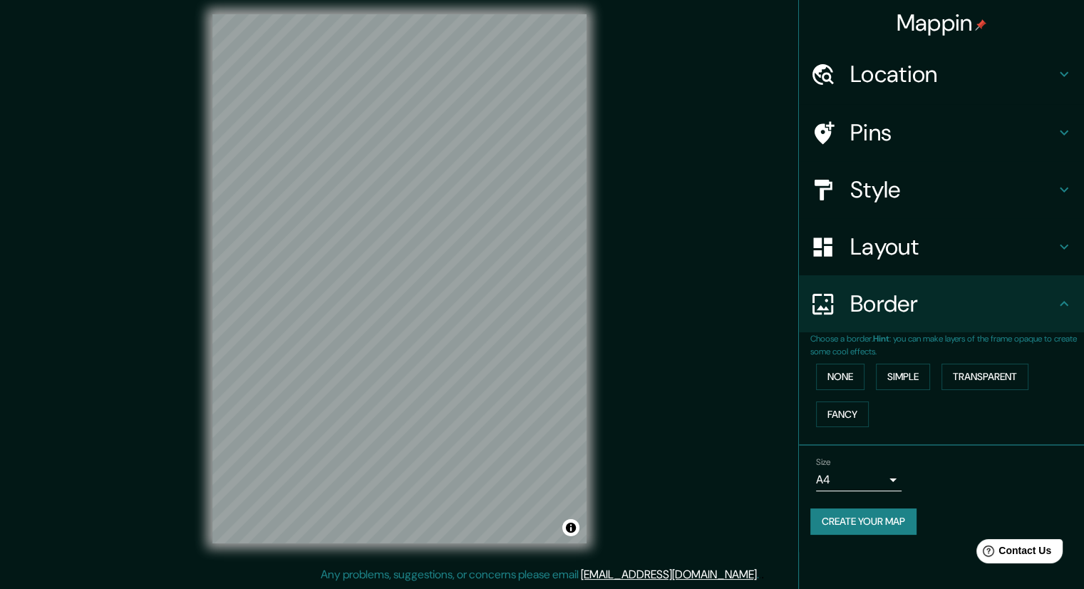
click at [844, 388] on div "None Simple Transparent Fancy" at bounding box center [947, 395] width 274 height 75
click at [852, 373] on button "None" at bounding box center [840, 376] width 48 height 26
click at [889, 370] on button "Simple" at bounding box center [903, 376] width 54 height 26
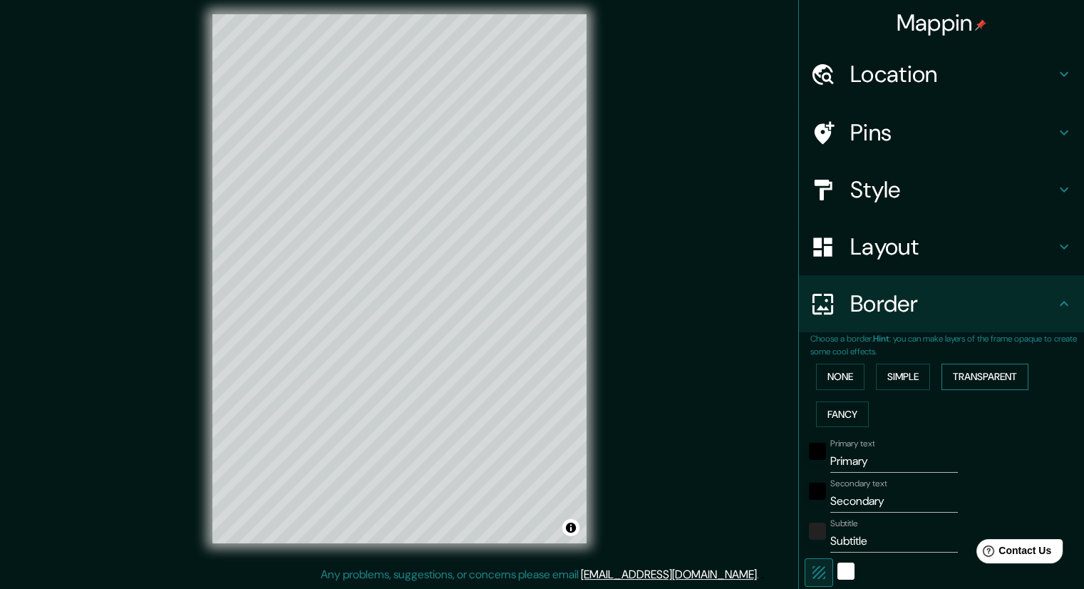
click at [962, 378] on button "Transparent" at bounding box center [984, 376] width 87 height 26
click at [848, 415] on button "Fancy" at bounding box center [842, 414] width 53 height 26
click at [901, 378] on button "Simple" at bounding box center [903, 376] width 54 height 26
click at [961, 374] on button "Transparent" at bounding box center [984, 376] width 87 height 26
click at [899, 378] on button "Simple" at bounding box center [903, 376] width 54 height 26
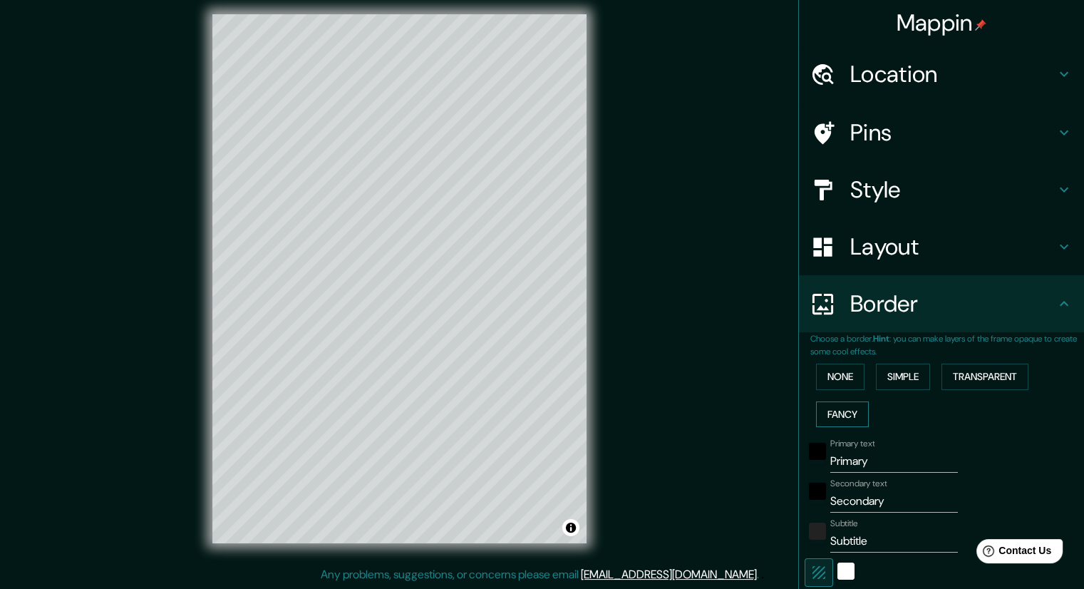
click at [841, 407] on button "Fancy" at bounding box center [842, 414] width 53 height 26
click at [904, 373] on button "Simple" at bounding box center [903, 376] width 54 height 26
click at [968, 368] on button "Transparent" at bounding box center [984, 376] width 87 height 26
click at [835, 378] on button "None" at bounding box center [840, 376] width 48 height 26
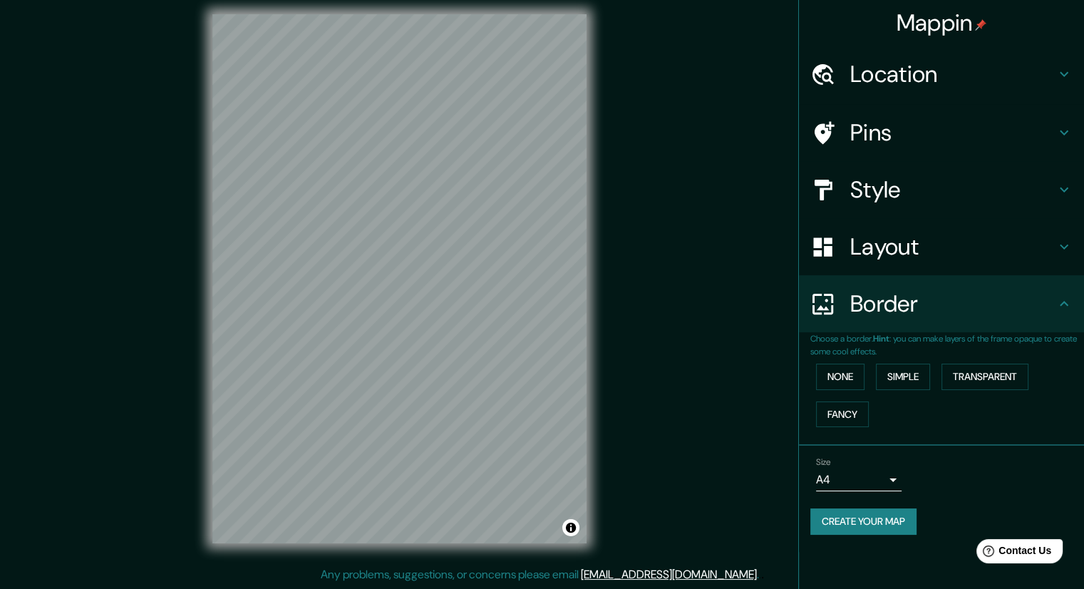
click at [919, 317] on h4 "Border" at bounding box center [952, 303] width 205 height 29
click at [853, 415] on button "Fancy" at bounding box center [842, 414] width 53 height 26
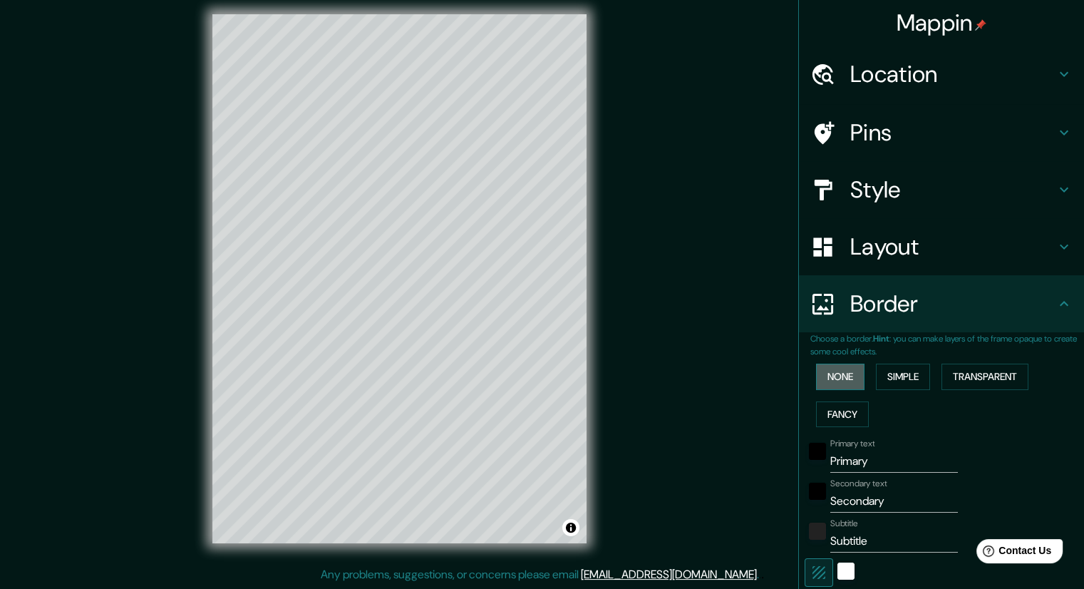
click at [841, 383] on button "None" at bounding box center [840, 376] width 48 height 26
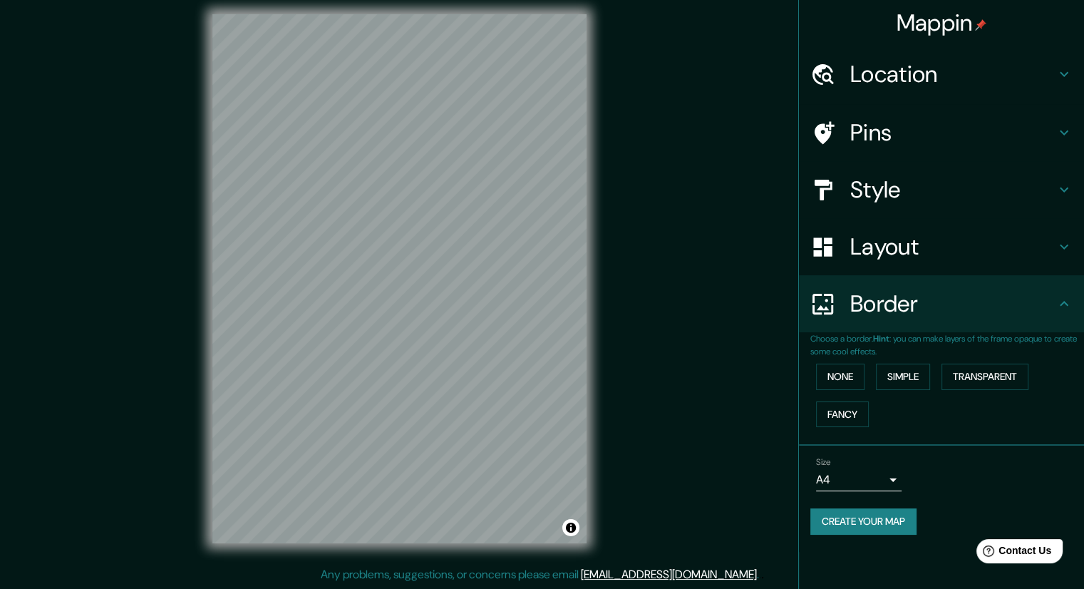
click at [889, 314] on h4 "Border" at bounding box center [952, 303] width 205 height 29
click at [850, 468] on body "Mappin Location [GEOGRAPHIC_DATA], [GEOGRAPHIC_DATA] [GEOGRAPHIC_DATA] 72225 [G…" at bounding box center [542, 285] width 1084 height 589
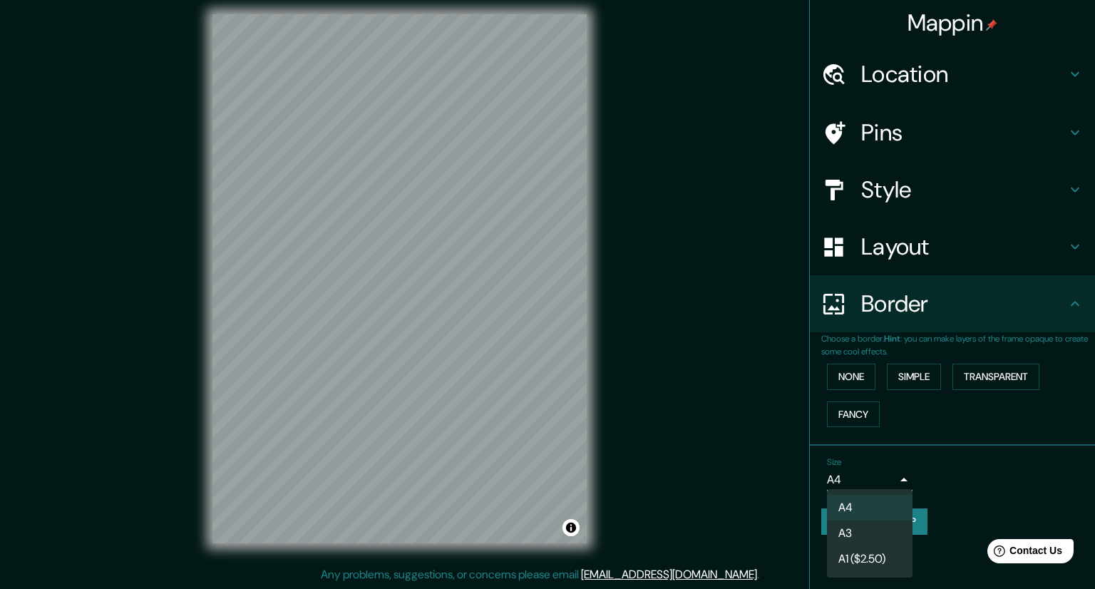
click at [995, 474] on div at bounding box center [547, 294] width 1095 height 589
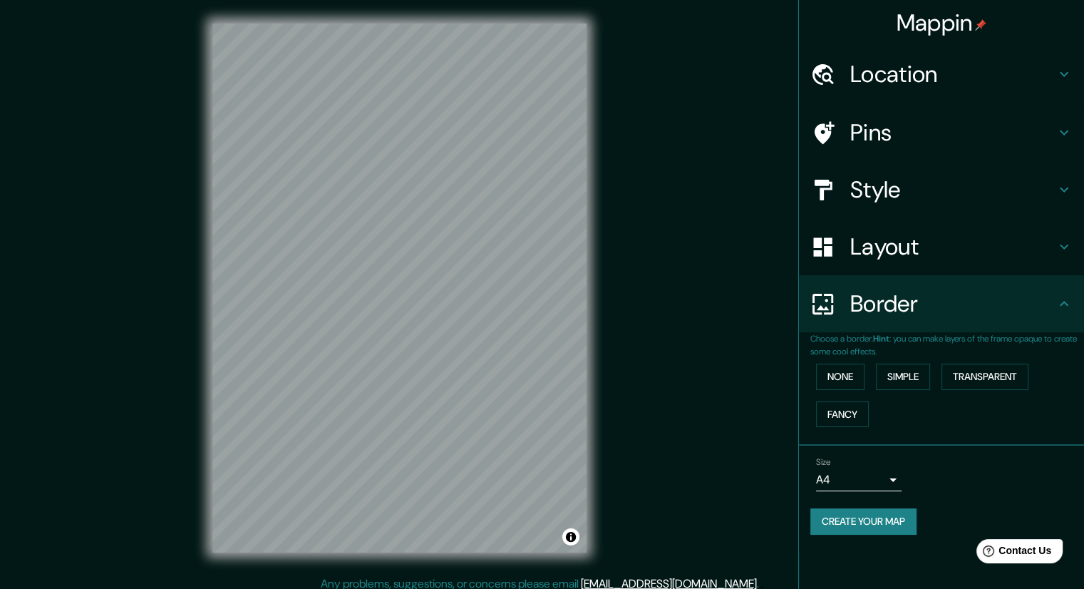
click at [815, 526] on button "Create your map" at bounding box center [863, 521] width 106 height 26
click at [892, 516] on div "Create your map" at bounding box center [941, 521] width 262 height 26
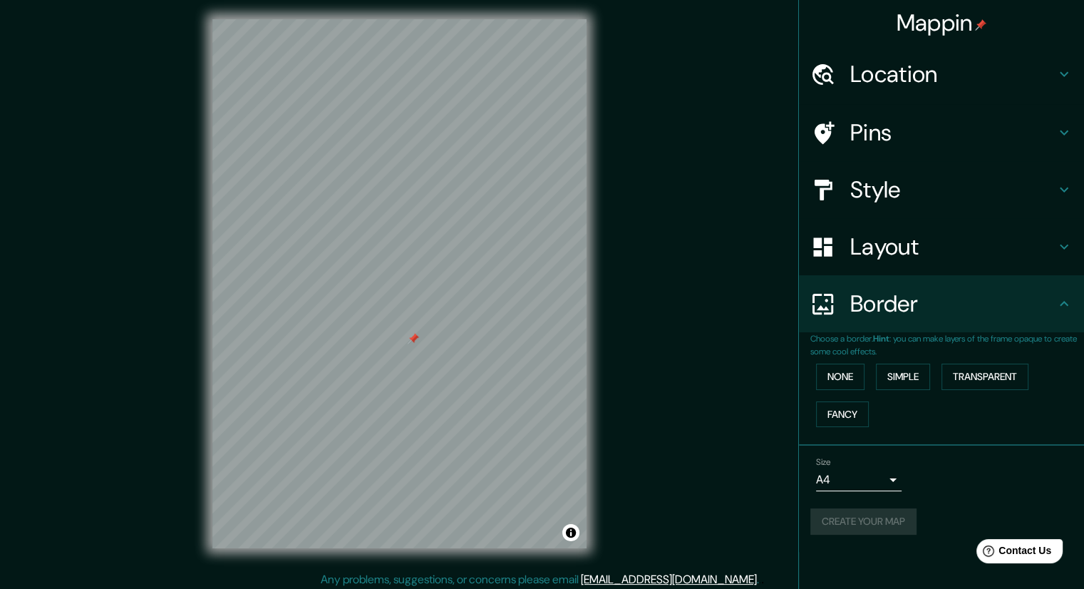
scroll to position [9, 0]
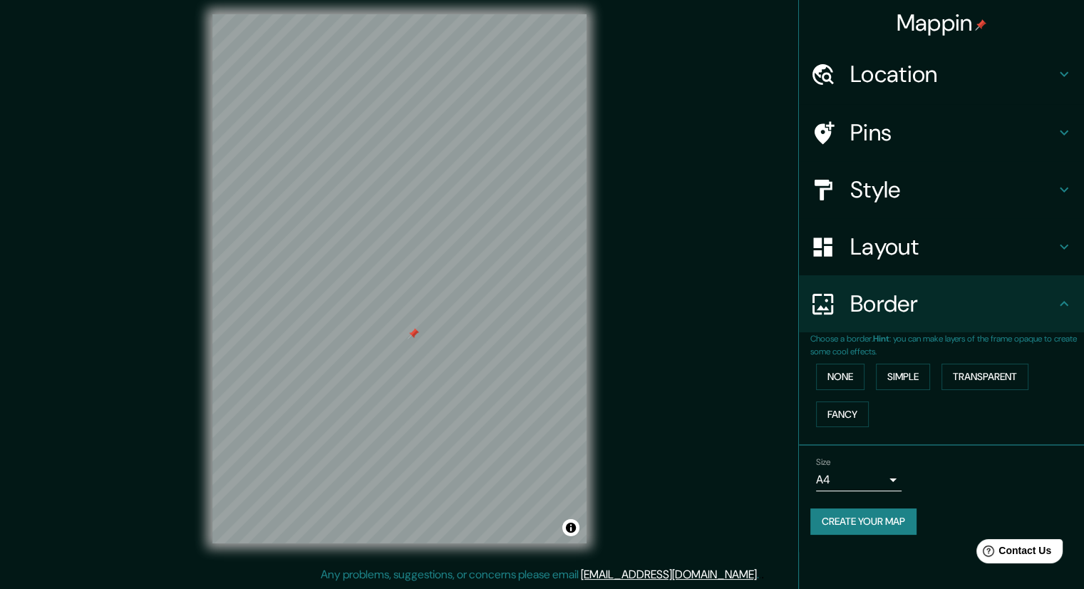
click at [415, 336] on div at bounding box center [413, 333] width 11 height 11
click at [815, 517] on button "Create your map" at bounding box center [863, 521] width 106 height 26
drag, startPoint x: 698, startPoint y: 507, endPoint x: 698, endPoint y: 499, distance: 8.6
click at [698, 499] on div "Mappin Location [GEOGRAPHIC_DATA], [GEOGRAPHIC_DATA] [GEOGRAPHIC_DATA] 72225 [G…" at bounding box center [542, 290] width 1084 height 598
click at [393, 361] on div at bounding box center [395, 358] width 11 height 11
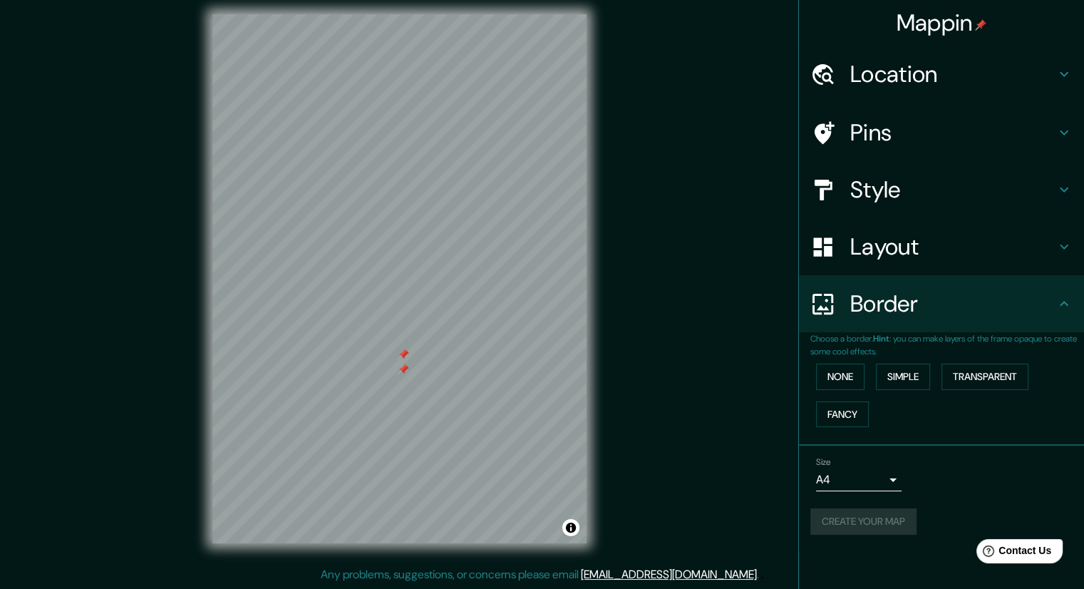
click at [403, 368] on div at bounding box center [403, 368] width 11 height 11
click at [401, 355] on div at bounding box center [403, 353] width 11 height 11
